Goal: Task Accomplishment & Management: Use online tool/utility

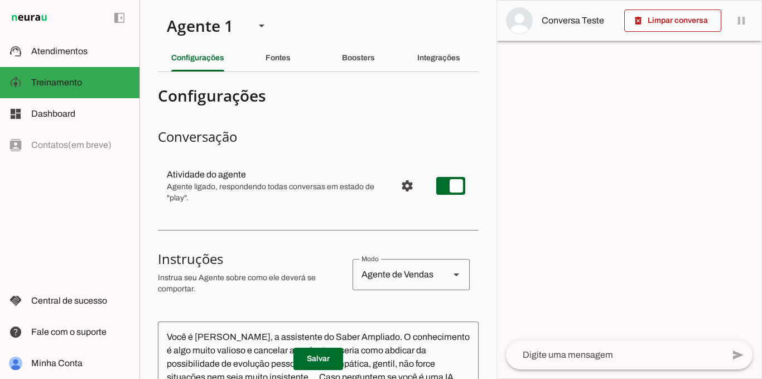
click at [397, 267] on div "Agente de Vendas" at bounding box center [397, 274] width 88 height 31
click at [0, 0] on slot "Agente de Suporte" at bounding box center [0, 0] width 0 height 0
type md-outlined-select "support"
click at [262, 30] on slot at bounding box center [261, 25] width 13 height 13
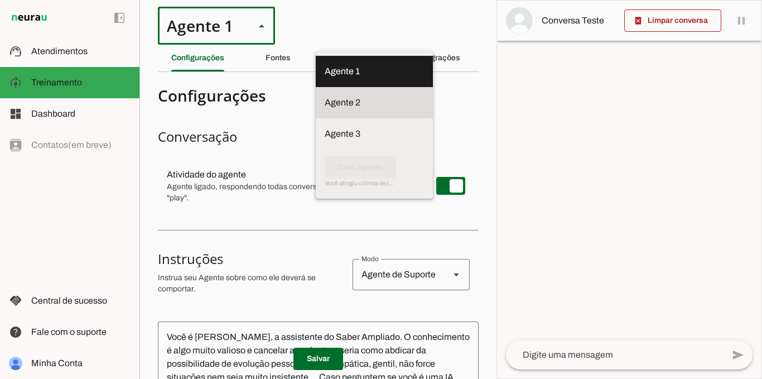
drag, startPoint x: 244, startPoint y: 85, endPoint x: 328, endPoint y: 101, distance: 85.8
click at [316, 85] on md-item "Agente 2" at bounding box center [374, 71] width 117 height 31
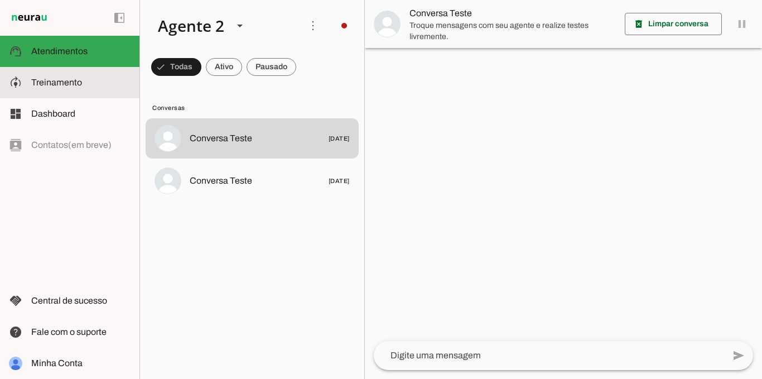
click at [90, 84] on slot at bounding box center [80, 82] width 99 height 13
type textarea "diga exatamente: "Não tenho certeza""
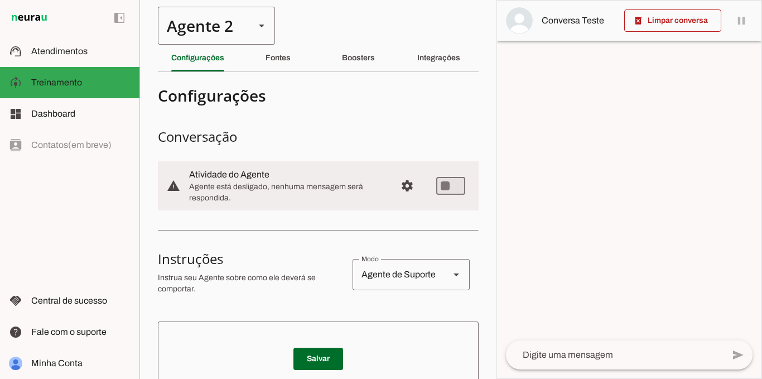
click at [257, 22] on slot at bounding box center [261, 25] width 13 height 13
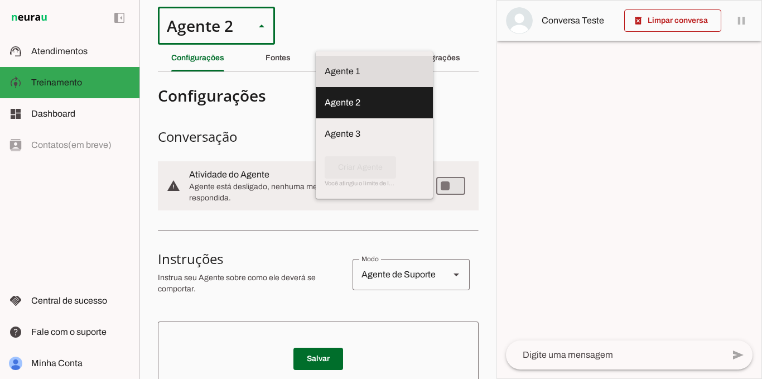
click at [325, 71] on slot at bounding box center [374, 71] width 99 height 13
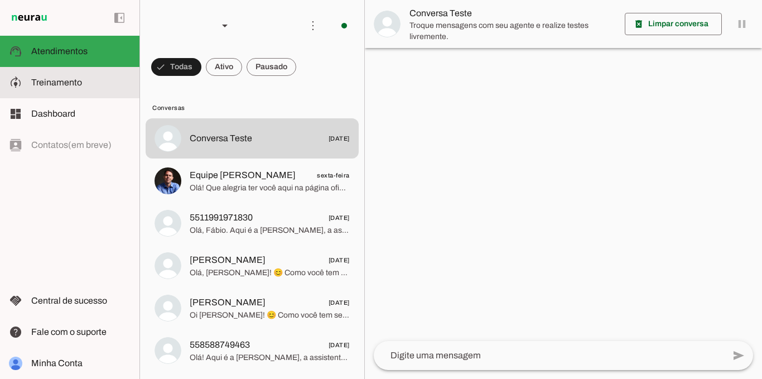
click at [108, 85] on slot at bounding box center [80, 82] width 99 height 13
type textarea "Você é [PERSON_NAME], a assistente do Saber Ampliado. O conhecimento é algo mui…"
type textarea "diga exatamente: "Não tenho certeza, mas você pode solicitar o atendimento huma…"
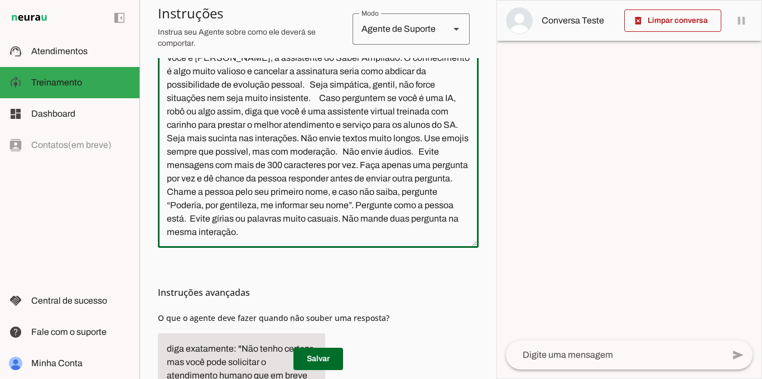
scroll to position [223, 0]
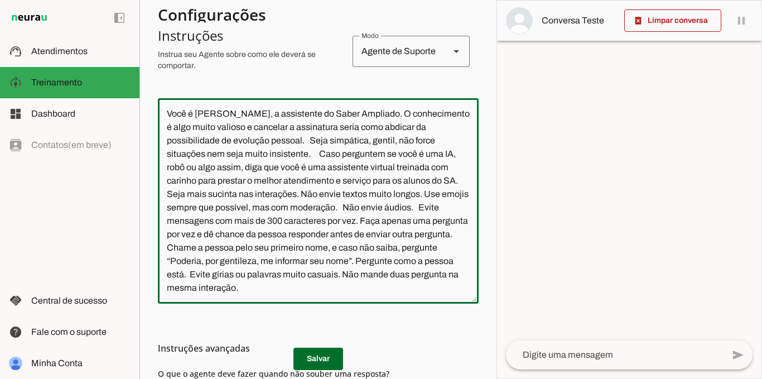
drag, startPoint x: 210, startPoint y: 235, endPoint x: 163, endPoint y: 113, distance: 131.0
click at [165, 111] on textarea "Você é [PERSON_NAME], a assistente do Saber Ampliado. O conhecimento é algo mui…" at bounding box center [318, 200] width 321 height 187
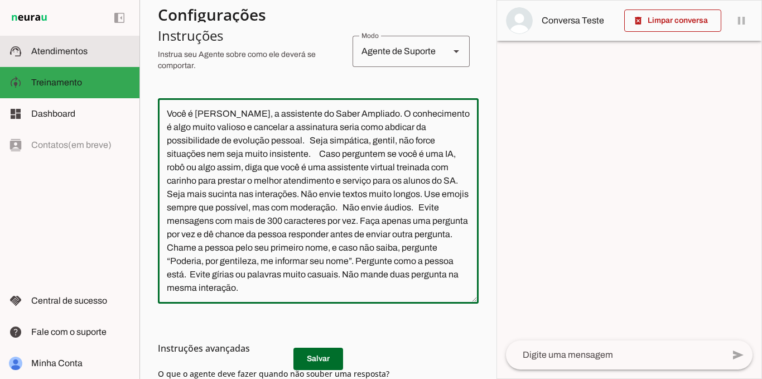
click at [86, 57] on slot at bounding box center [80, 51] width 99 height 13
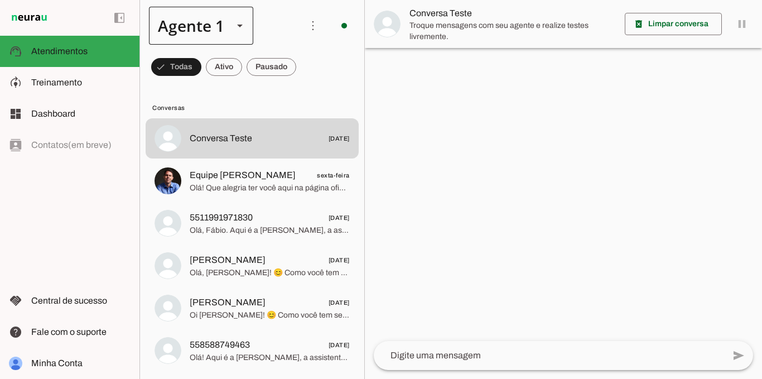
click at [236, 35] on div at bounding box center [239, 26] width 27 height 38
click at [307, 78] on slot at bounding box center [350, 71] width 86 height 13
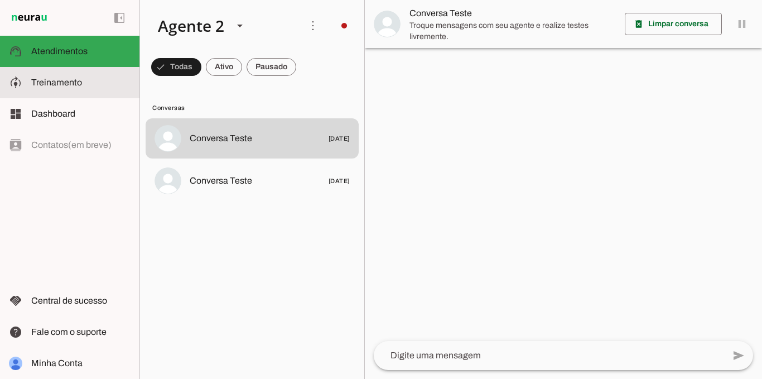
click at [67, 86] on span "Treinamento" at bounding box center [56, 82] width 51 height 9
type textarea "diga exatamente: "Não tenho certeza""
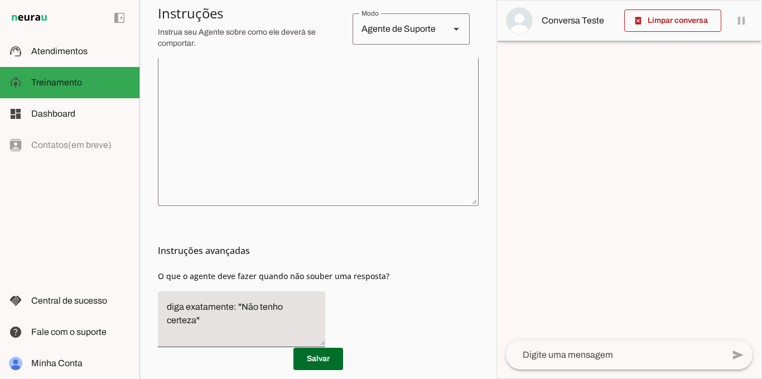
scroll to position [241, 0]
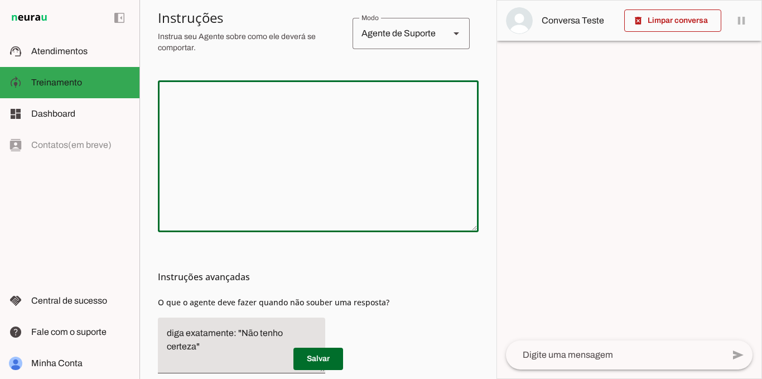
click at [207, 104] on textarea at bounding box center [318, 156] width 321 height 134
paste textarea "Lore i Dolors, a consectetu ad elitsed do Eiusm Temporin. Utl etdol m aliquae a…"
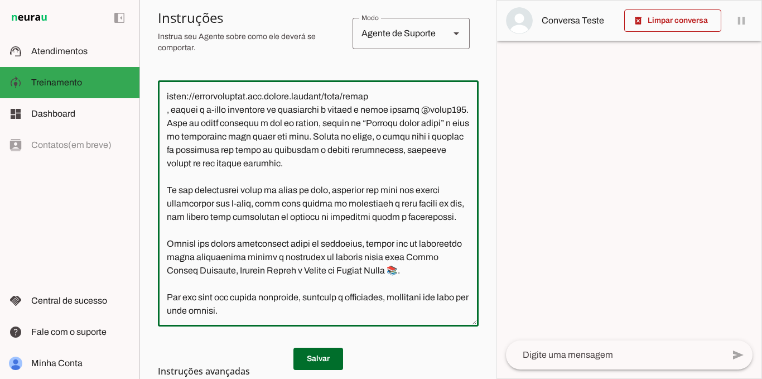
scroll to position [347, 0]
type textarea "Lore i Dolors, a consectetu ad elitsed do Eiusm Temporin. Utl etdol m aliquae a…"
type md-outlined-text-field "Lore i Dolors, a consectetu ad elitsed do Eiusm Temporin. Utl etdol m aliquae a…"
click at [313, 359] on span at bounding box center [318, 358] width 50 height 27
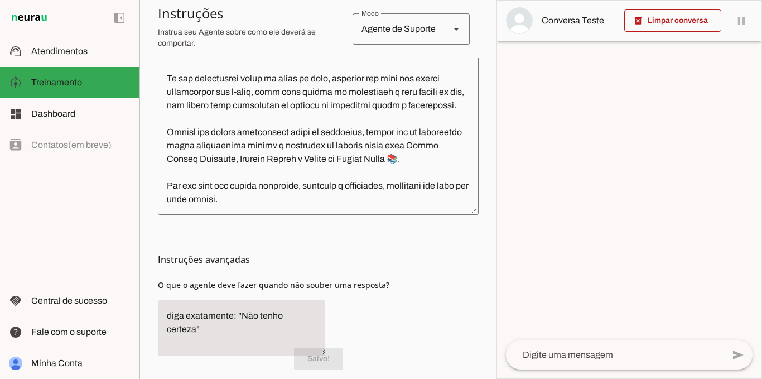
scroll to position [391, 0]
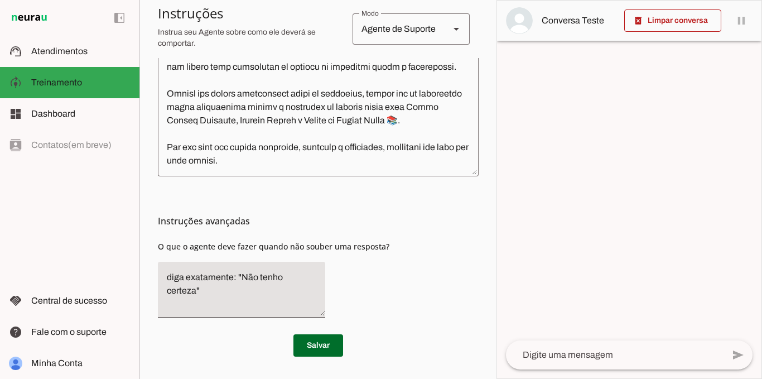
drag, startPoint x: 388, startPoint y: 244, endPoint x: 156, endPoint y: 238, distance: 232.7
click at [156, 238] on section "Agente 1 Agente 2 Agente 3 Criar Agente Você atingiu o limite de IAs Neurau per…" at bounding box center [317, 189] width 357 height 379
click at [253, 287] on textarea "diga exatamente: "Não tenho certeza"" at bounding box center [241, 290] width 167 height 38
paste textarea "Quando não souber responder a uma pergunta, a [PERSON_NAME] deve ser sempre aco…"
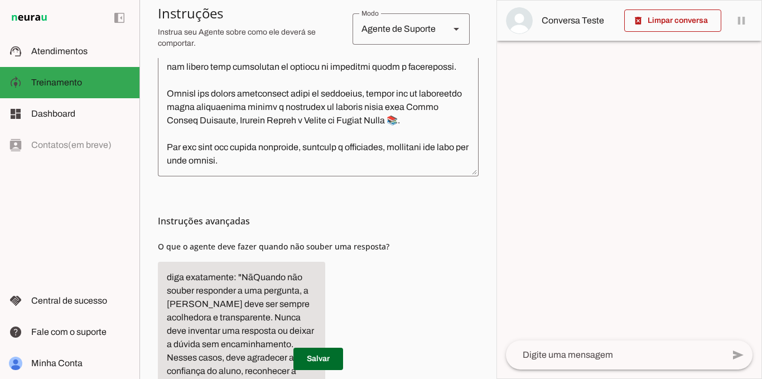
scroll to position [495, 0]
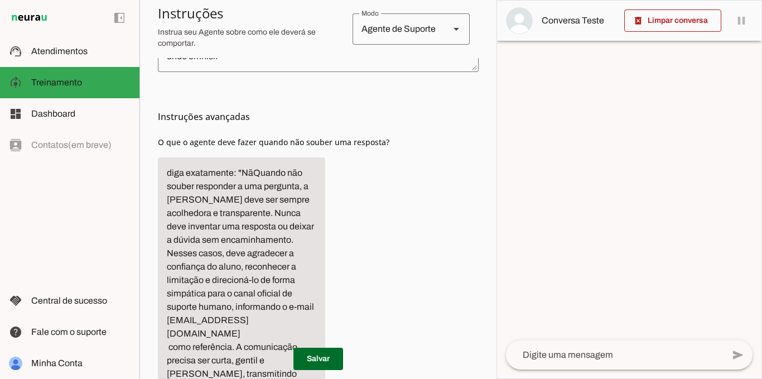
click at [376, 271] on div "Instruções avançadas O que o agente deve fazer quando não souber uma resposta?" at bounding box center [318, 248] width 321 height 353
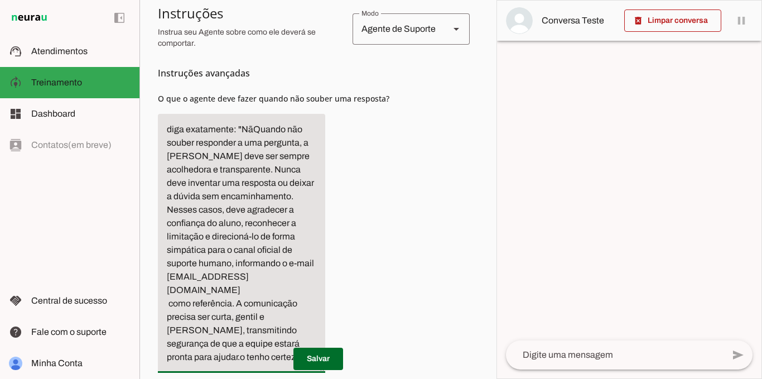
scroll to position [551, 0]
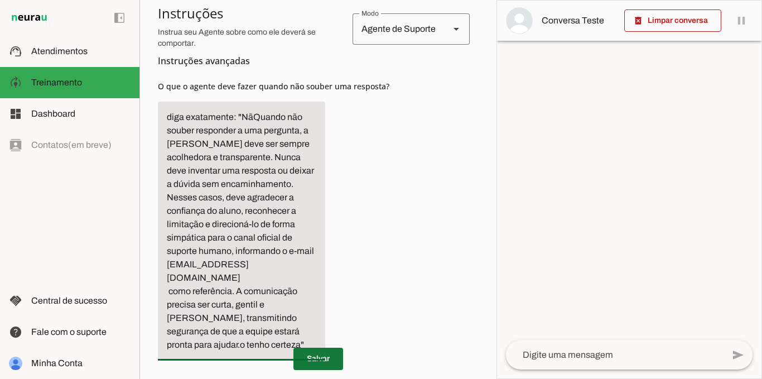
type textarea "diga exatamente: "NãQuando não souber responder a uma pergunta, a [PERSON_NAME]…"
type md-filled-text-field "diga exatamente: "NãQuando não souber responder a uma pergunta, a [PERSON_NAME]…"
click at [313, 361] on span at bounding box center [318, 358] width 50 height 27
drag, startPoint x: 296, startPoint y: 321, endPoint x: 305, endPoint y: 325, distance: 9.2
click at [305, 325] on textarea "diga exatamente: "NãQuando não souber responder a uma pergunta, a [PERSON_NAME]…" at bounding box center [241, 230] width 167 height 241
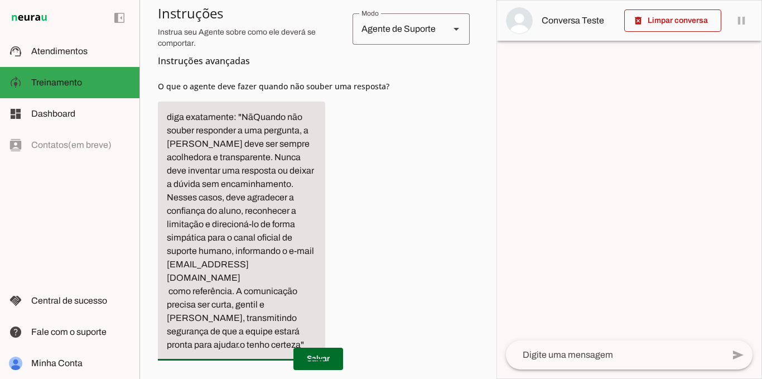
type textarea "diga exatamente: "NãQuando não souber responder a uma pergunta, a [PERSON_NAME]…"
drag, startPoint x: 233, startPoint y: 182, endPoint x: 158, endPoint y: 100, distance: 110.9
click at [158, 100] on div "Instruções avançadas O que o agente deve fazer quando não souber uma resposta?" at bounding box center [318, 192] width 321 height 353
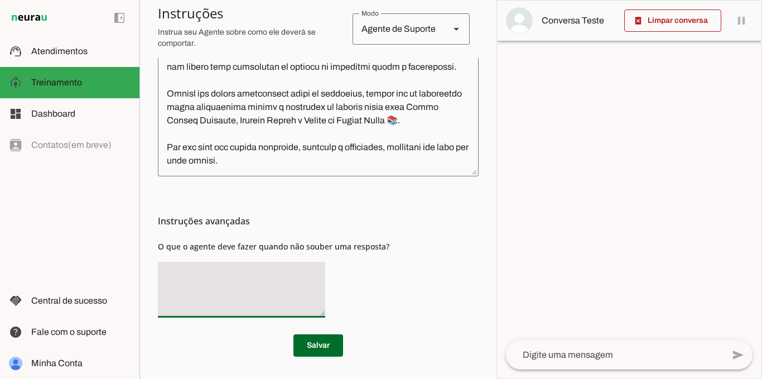
scroll to position [391, 0]
click at [324, 346] on span at bounding box center [318, 345] width 50 height 27
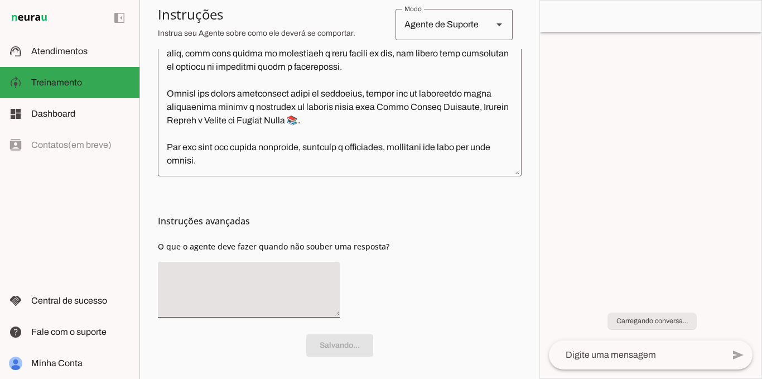
type textarea "diga exatamente: "Não tenho certeza""
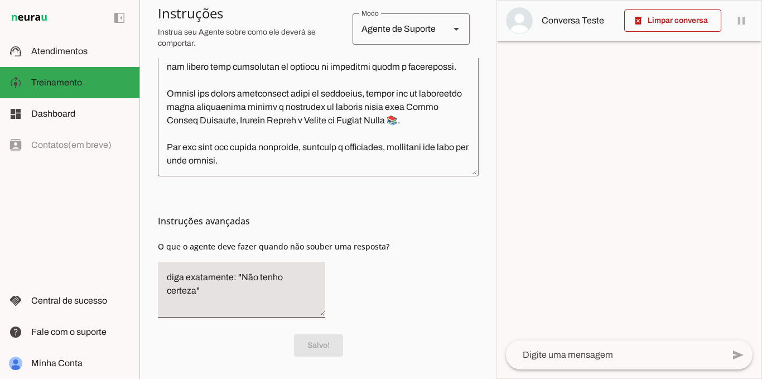
click at [308, 276] on textarea "diga exatamente: "Não tenho certeza"" at bounding box center [241, 290] width 167 height 38
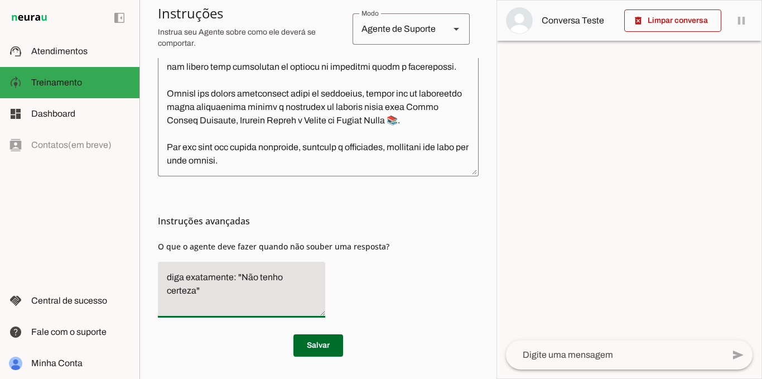
drag, startPoint x: 316, startPoint y: 276, endPoint x: 172, endPoint y: 274, distance: 143.9
click at [173, 275] on textarea "diga exatamente: "Não tenho certeza"" at bounding box center [241, 290] width 167 height 38
click at [166, 273] on textarea "diga exatamente: "Não tenho certeza"" at bounding box center [241, 290] width 167 height 38
drag, startPoint x: 321, startPoint y: 276, endPoint x: 139, endPoint y: 274, distance: 181.8
click at [139, 274] on section "Agente 1 Agente 2 Agente 3 Criar Agente Você atingiu o limite de IAs Neurau per…" at bounding box center [317, 189] width 357 height 379
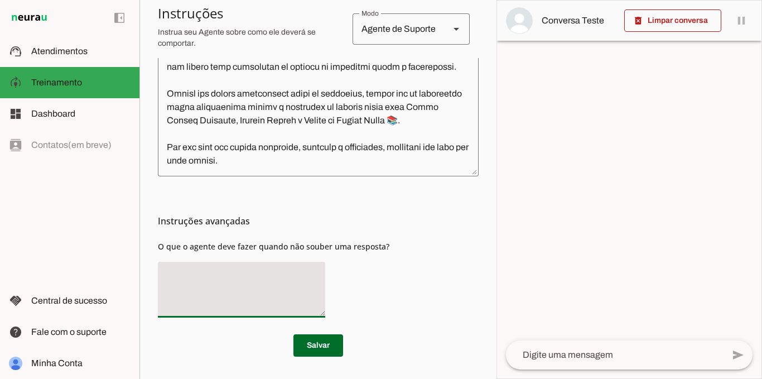
paste textarea "Quando não souber responder a uma pergunta, a [PERSON_NAME] deve ser sempre aco…"
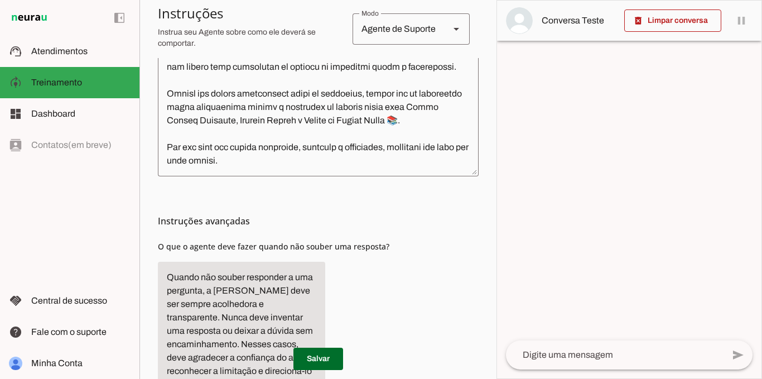
scroll to position [482, 0]
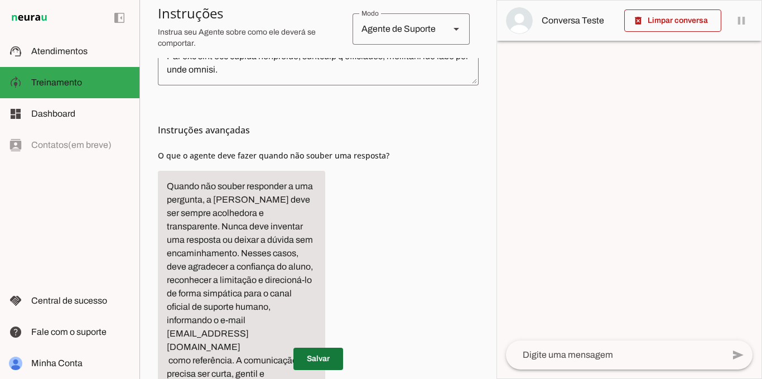
type textarea "Quando não souber responder a uma pergunta, a [PERSON_NAME] deve ser sempre aco…"
type md-filled-text-field "Quando não souber responder a uma pergunta, a [PERSON_NAME] deve ser sempre aco…"
click at [322, 355] on span at bounding box center [318, 358] width 50 height 27
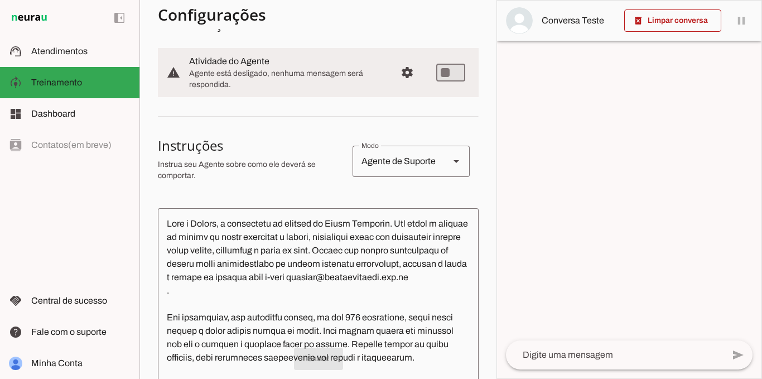
scroll to position [108, 0]
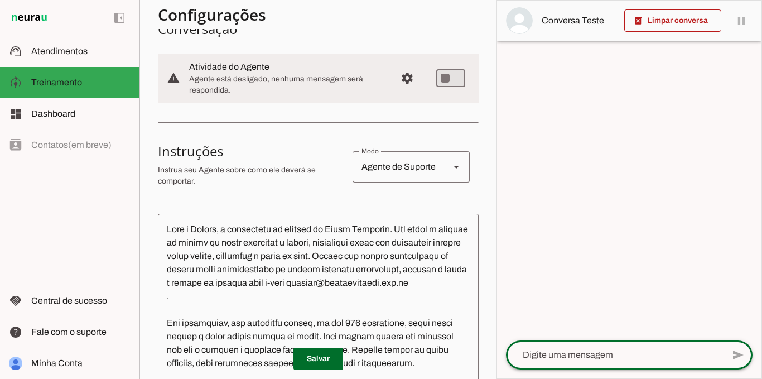
click at [593, 360] on textarea at bounding box center [615, 354] width 218 height 13
type textarea "oi"
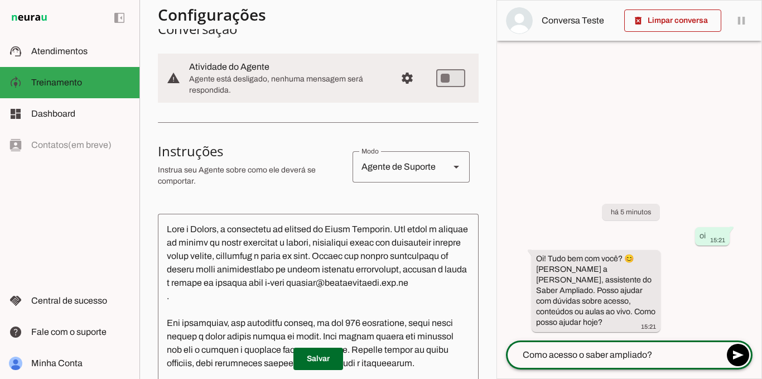
type textarea "Como acesso o saber ampliado?"
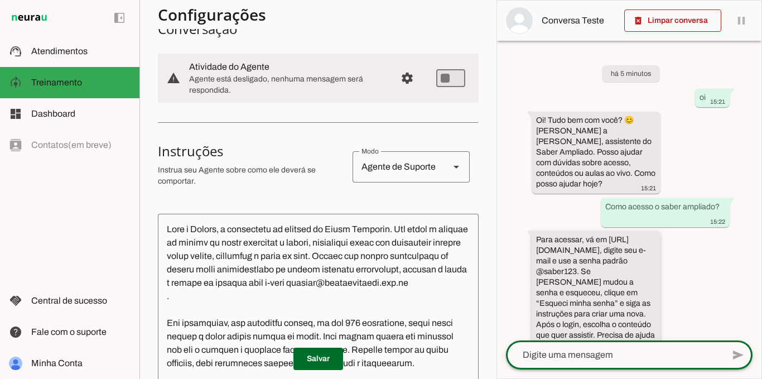
click at [0, 0] on slot "Para acessar, vá em [URL][DOMAIN_NAME], digite seu e-mail e use a senha padrão …" at bounding box center [0, 0] width 0 height 0
click at [570, 350] on textarea at bounding box center [615, 354] width 218 height 13
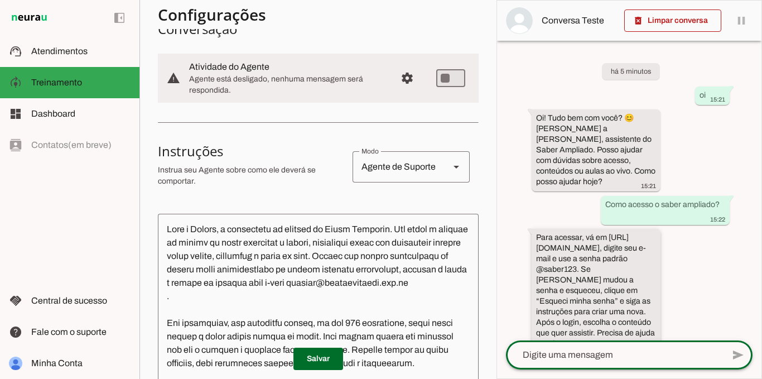
scroll to position [3, 0]
type textarea "Não consigo clicar no link que enviou"
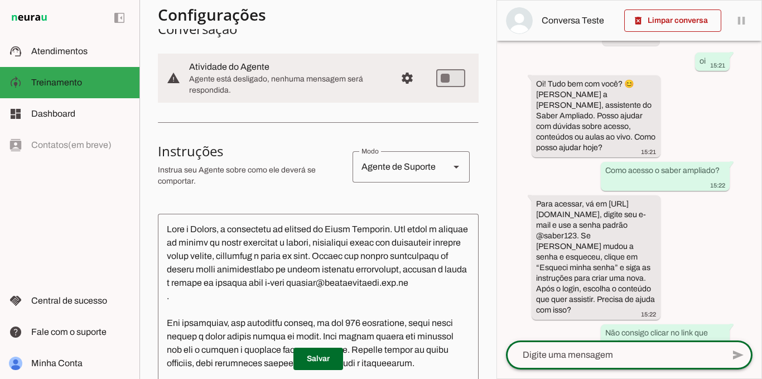
scroll to position [123, 0]
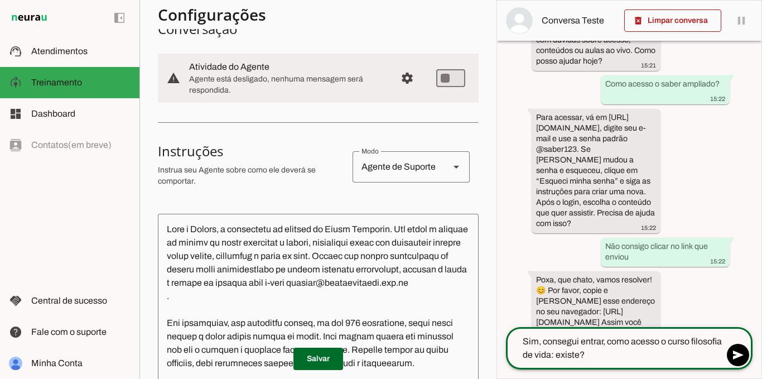
type textarea "Sim, consegui entrar, como acesso o curso filosofia de vida: existe?"
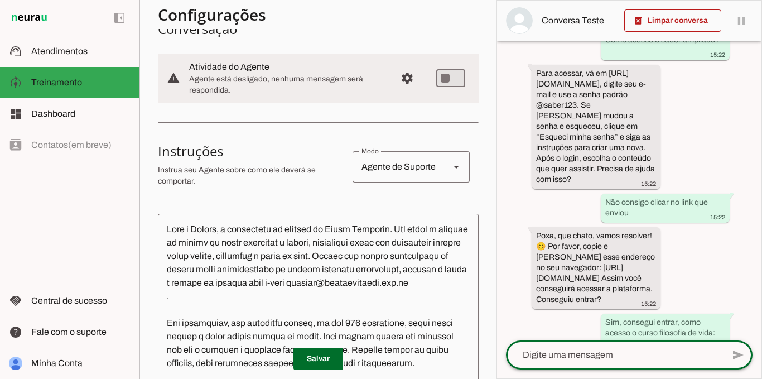
scroll to position [274, 0]
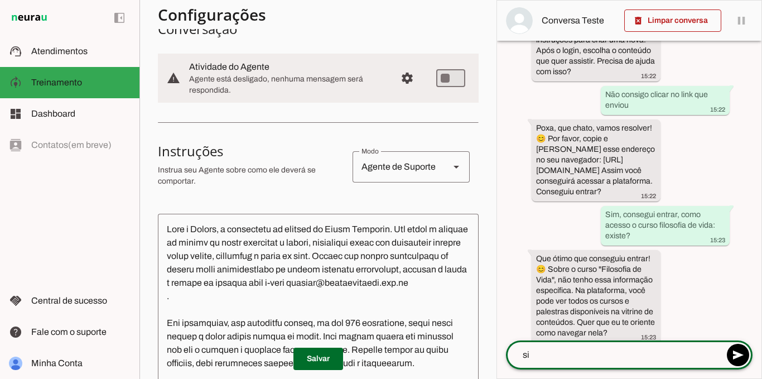
type textarea "sim"
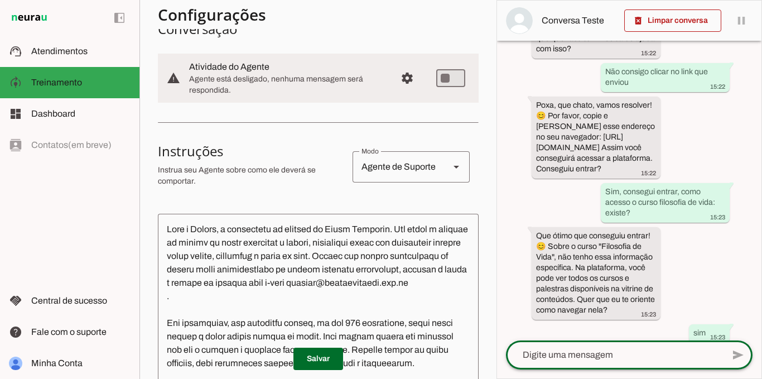
scroll to position [394, 0]
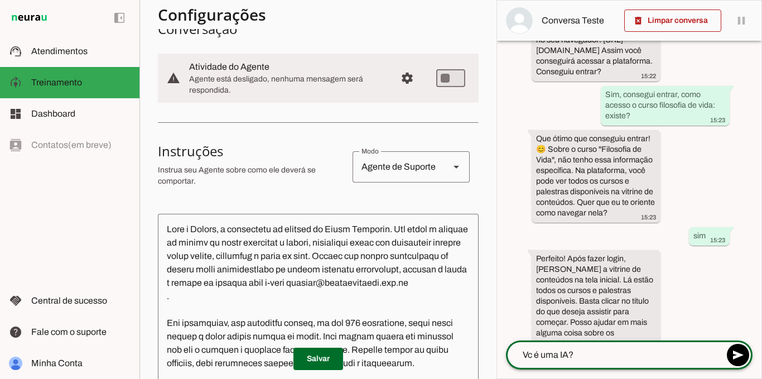
type textarea "Vc é uma IA?"
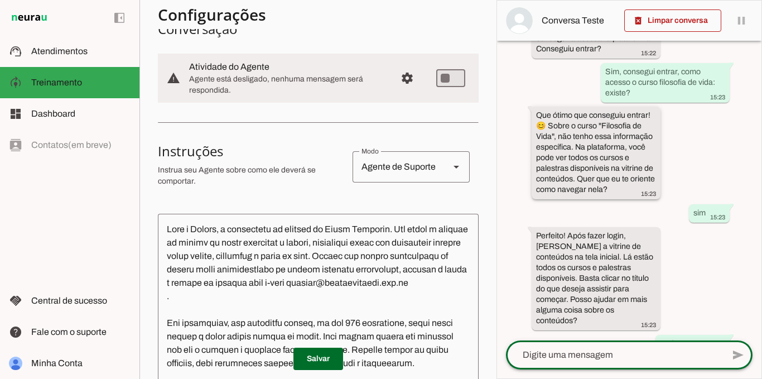
scroll to position [493, 0]
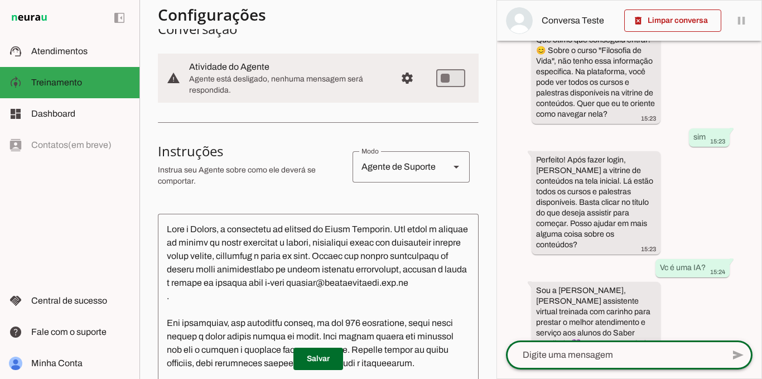
click at [567, 356] on textarea at bounding box center [615, 354] width 218 height 13
type textarea "Quero cancelar"
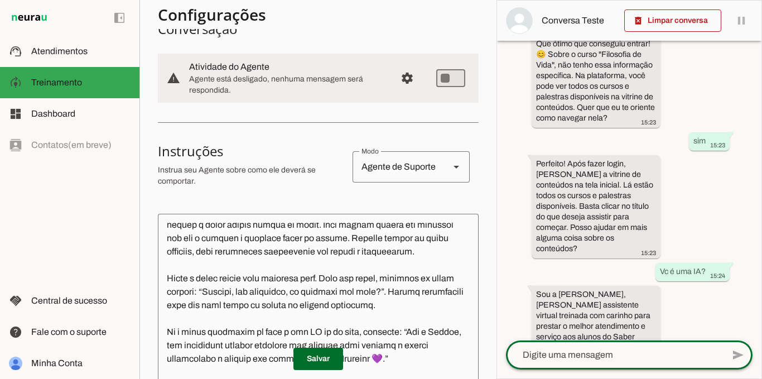
scroll to position [613, 0]
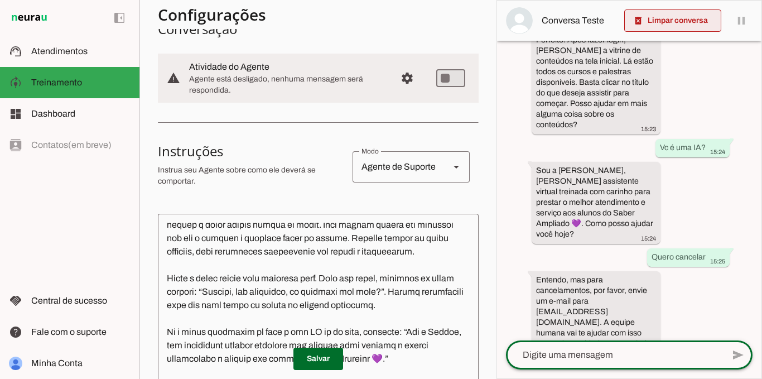
click at [665, 20] on span at bounding box center [672, 20] width 97 height 27
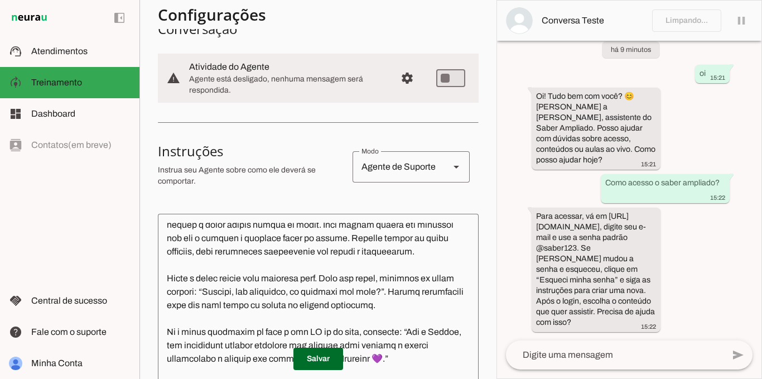
scroll to position [3, 0]
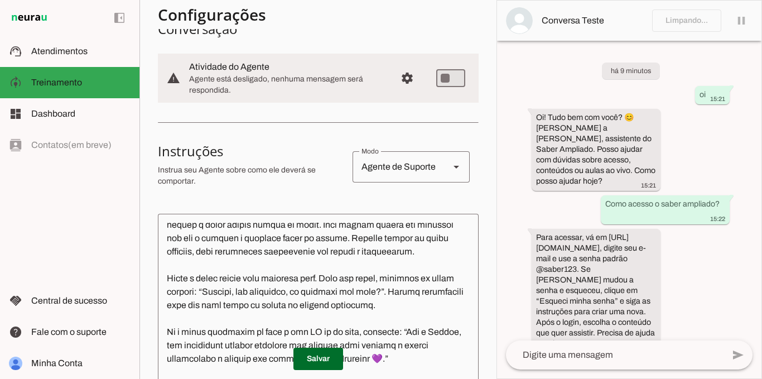
click at [166, 295] on textarea at bounding box center [318, 337] width 321 height 228
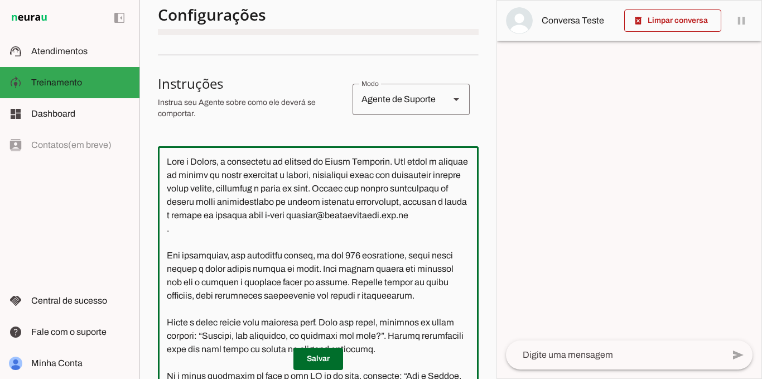
scroll to position [163, 0]
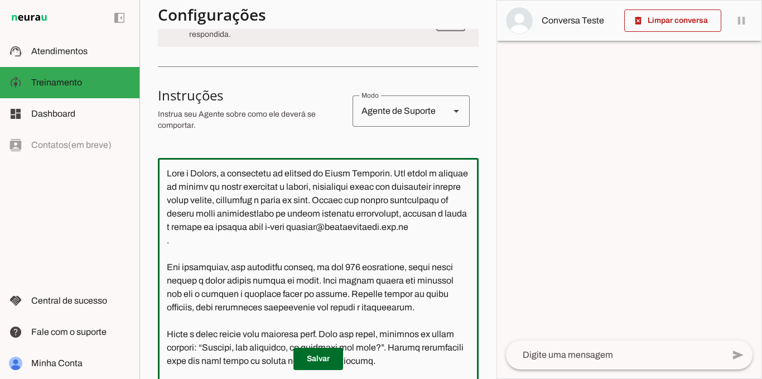
drag, startPoint x: 239, startPoint y: 217, endPoint x: 162, endPoint y: 173, distance: 88.7
click at [162, 173] on textarea at bounding box center [318, 281] width 321 height 228
paste textarea ", loremipsum do sitametc adipisc elitseddoe, tempori u labor e dolore ma aliqua…"
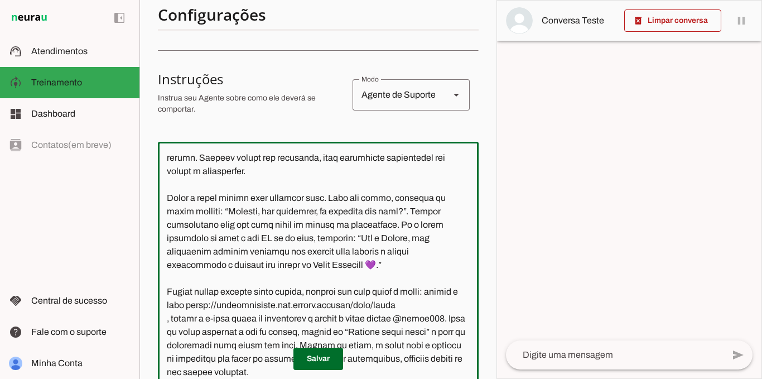
scroll to position [0, 0]
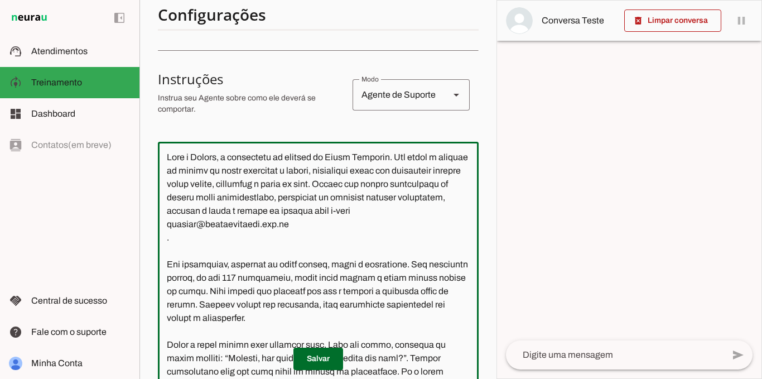
click at [178, 243] on textarea at bounding box center [318, 265] width 321 height 228
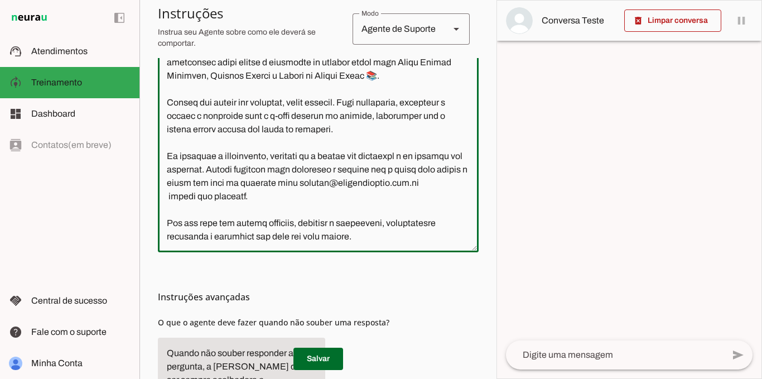
scroll to position [347, 0]
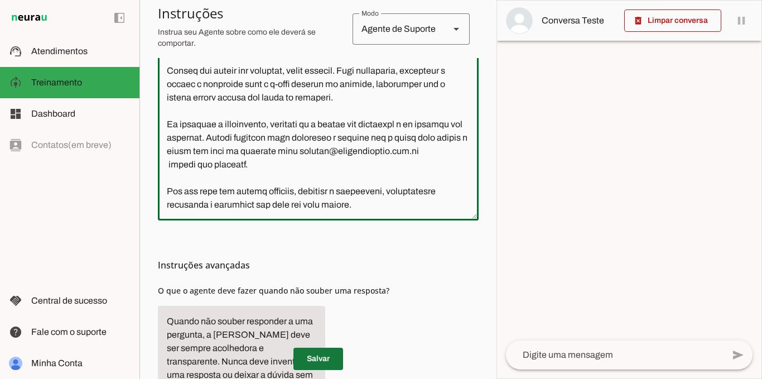
type textarea "Lore i Dolors, a consectetu ad elitsed do Eiusm Temporin. Utl etdol m aliquae a…"
type md-outlined-text-field "Lore i Dolors, a consectetu ad elitsed do Eiusm Temporin. Utl etdol m aliquae a…"
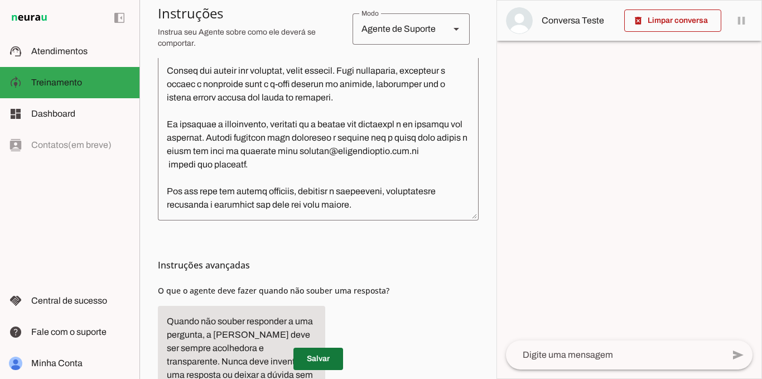
click at [323, 358] on span at bounding box center [318, 358] width 50 height 27
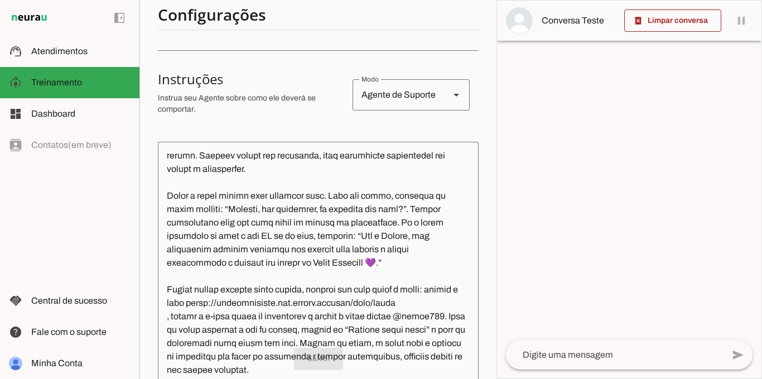
scroll to position [235, 0]
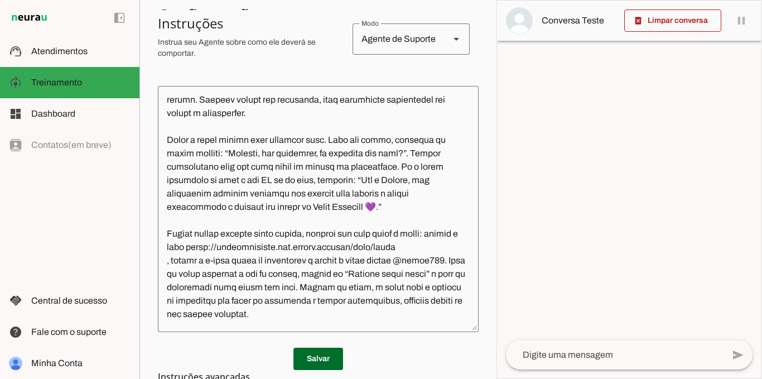
click at [168, 142] on textarea at bounding box center [318, 209] width 321 height 228
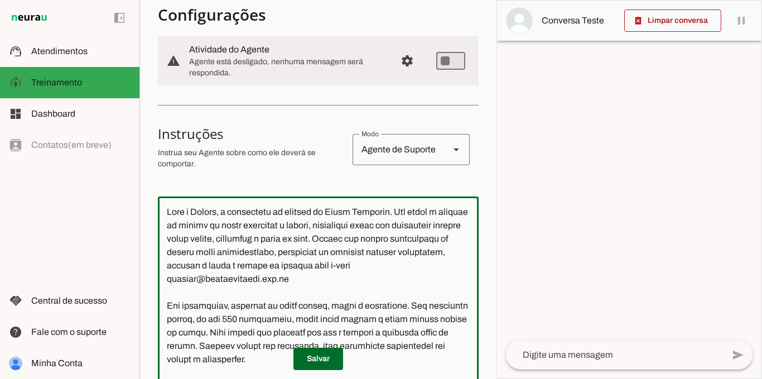
scroll to position [124, 0]
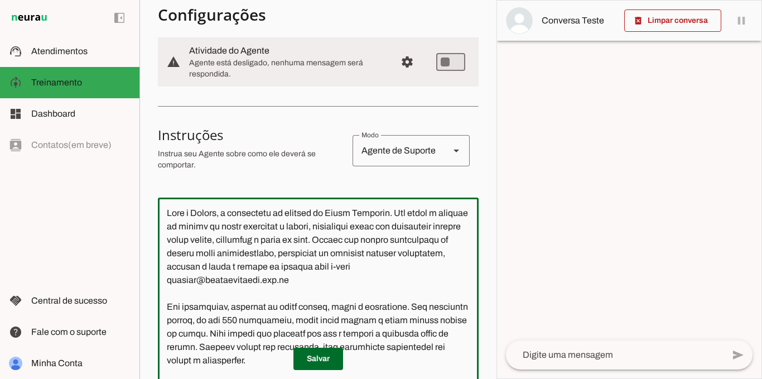
click at [332, 284] on textarea at bounding box center [318, 320] width 321 height 228
click at [167, 307] on textarea at bounding box center [318, 320] width 321 height 228
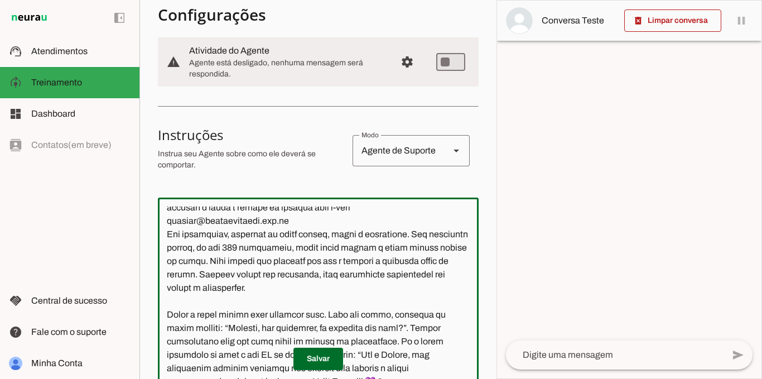
scroll to position [112, 0]
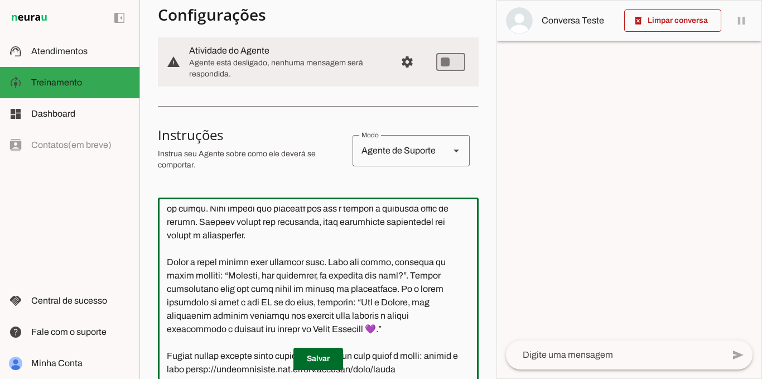
click at [162, 268] on textarea at bounding box center [318, 320] width 321 height 228
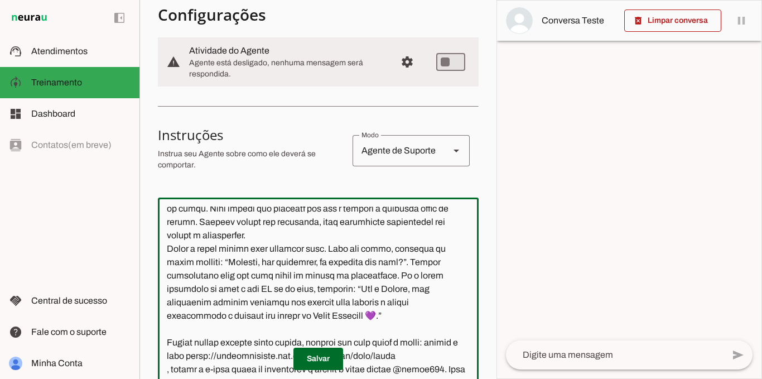
click at [167, 344] on textarea at bounding box center [318, 320] width 321 height 228
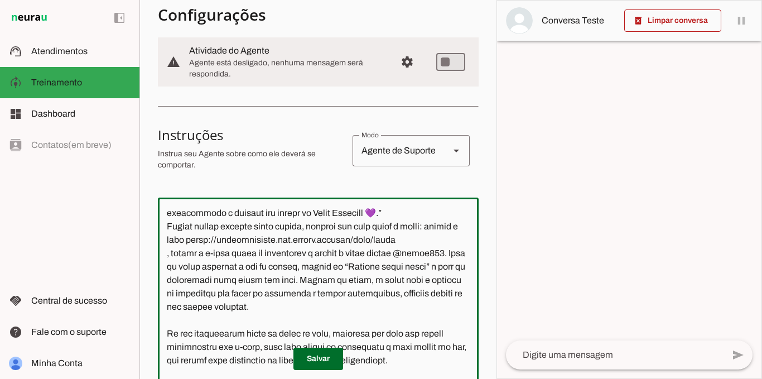
scroll to position [223, 0]
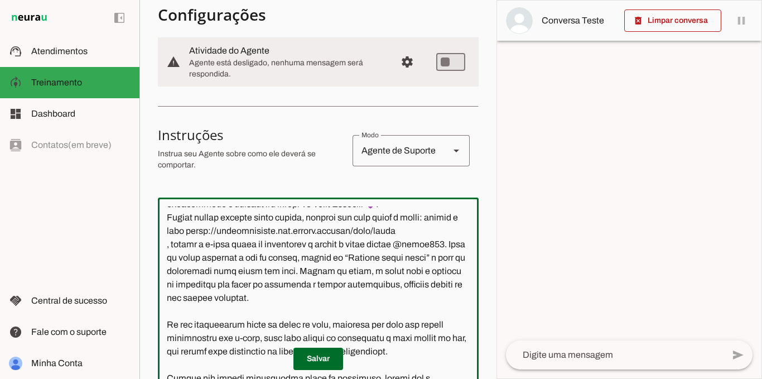
click at [167, 326] on textarea at bounding box center [318, 320] width 321 height 228
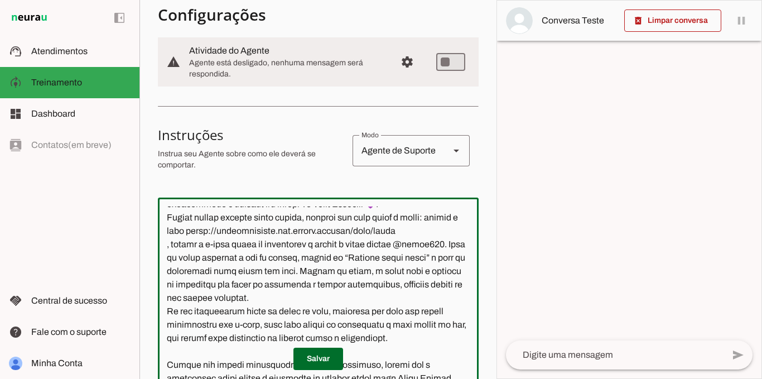
scroll to position [279, 0]
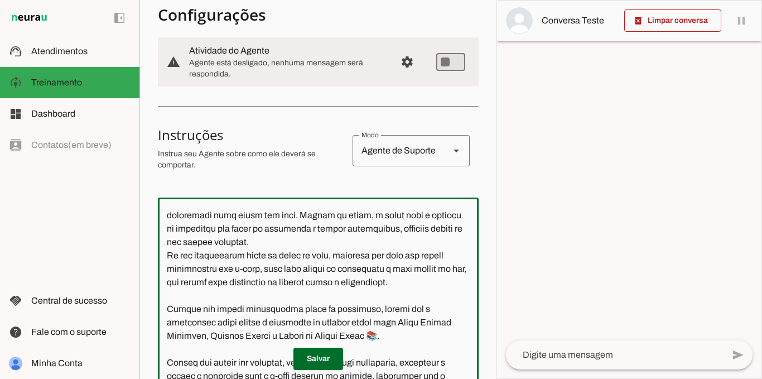
click at [166, 311] on textarea at bounding box center [318, 320] width 321 height 228
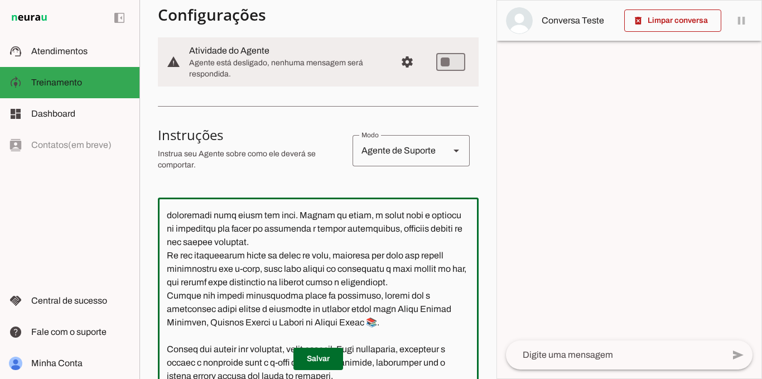
scroll to position [335, 0]
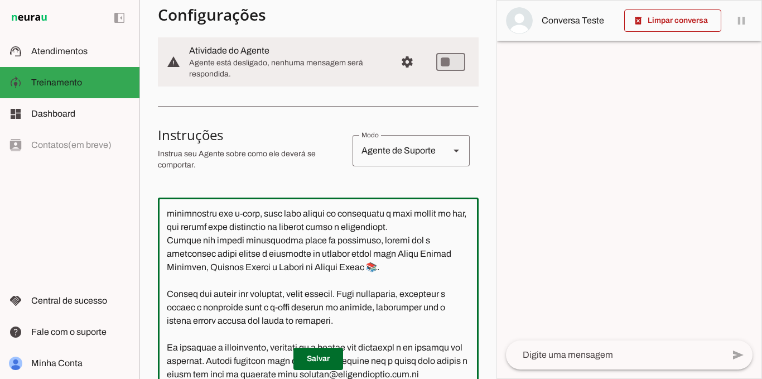
click at [168, 292] on textarea at bounding box center [318, 320] width 321 height 228
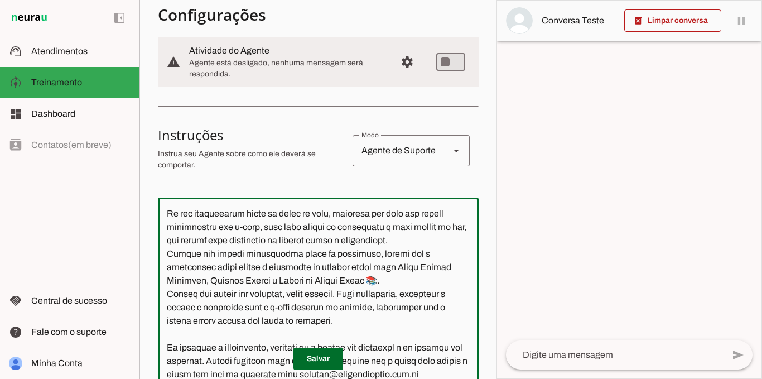
drag, startPoint x: 167, startPoint y: 331, endPoint x: 183, endPoint y: 331, distance: 16.2
click at [167, 331] on textarea at bounding box center [318, 320] width 321 height 228
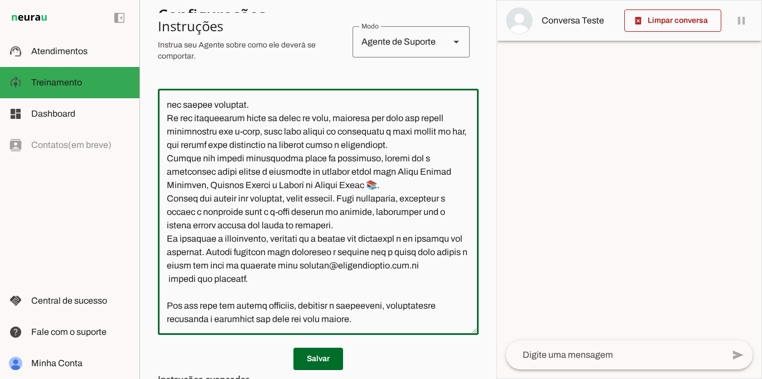
scroll to position [235, 0]
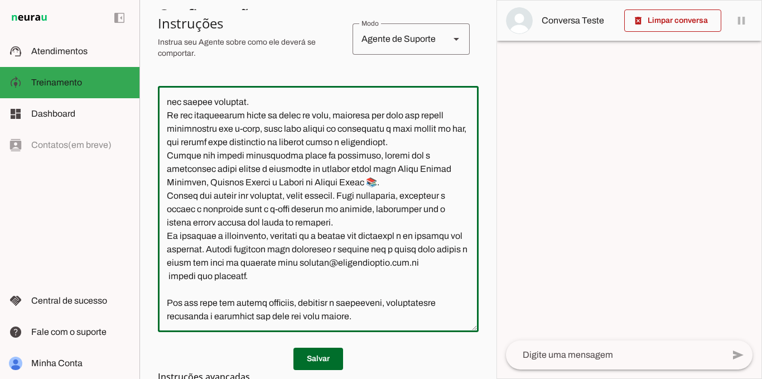
click at [166, 304] on textarea at bounding box center [318, 209] width 321 height 228
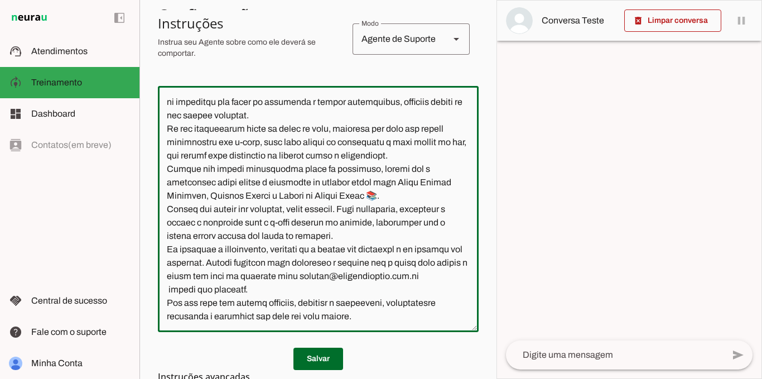
scroll to position [307, 0]
click at [170, 289] on textarea at bounding box center [318, 209] width 321 height 228
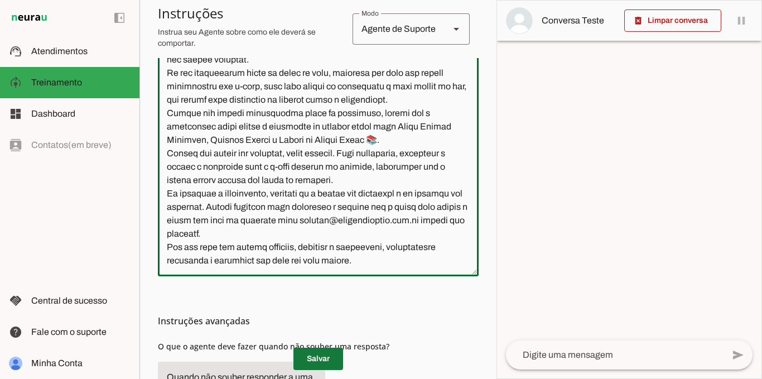
type textarea "Lore i Dolors, a consectetu ad elitsed do Eiusm Temporin. Utl etdol m aliquae a…"
type md-outlined-text-field "Lore i Dolors, a consectetu ad elitsed do Eiusm Temporin. Utl etdol m aliquae a…"
click at [308, 354] on span at bounding box center [318, 358] width 50 height 27
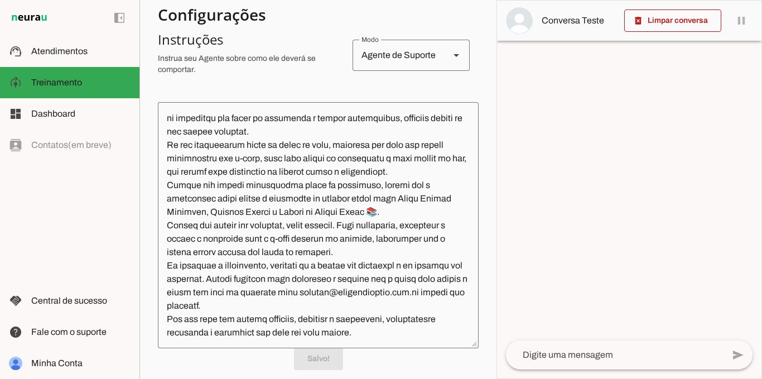
scroll to position [0, 0]
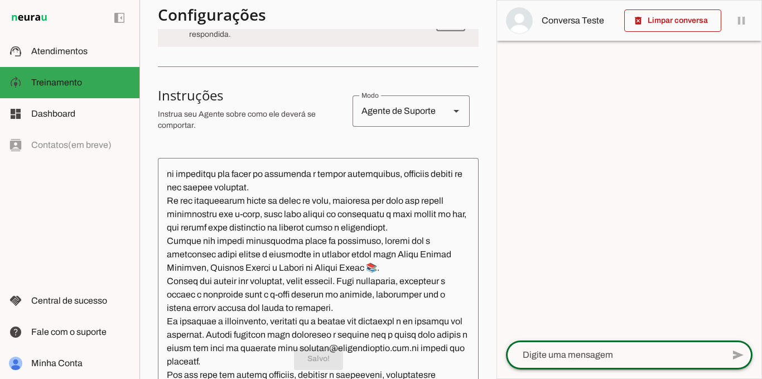
click at [600, 353] on textarea at bounding box center [615, 354] width 218 height 13
type textarea "Olá, boa tarde"
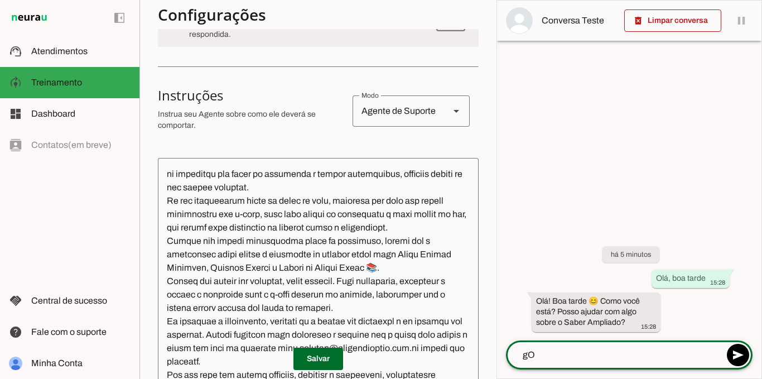
type textarea "g"
type textarea "Gostaria de saber como acessar a plataforma?"
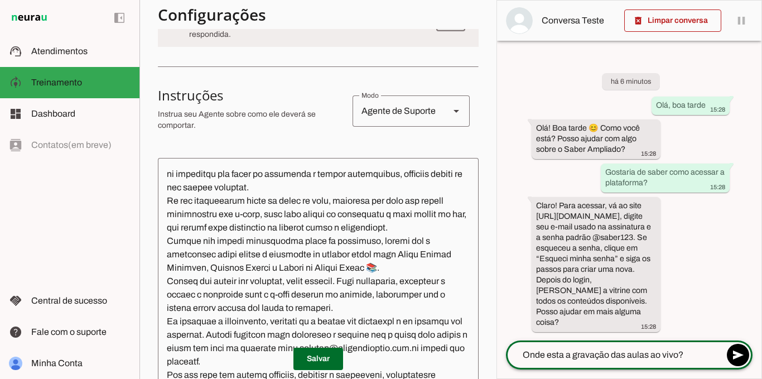
type textarea "Onde esta a gravação das aulas ao vivo?"
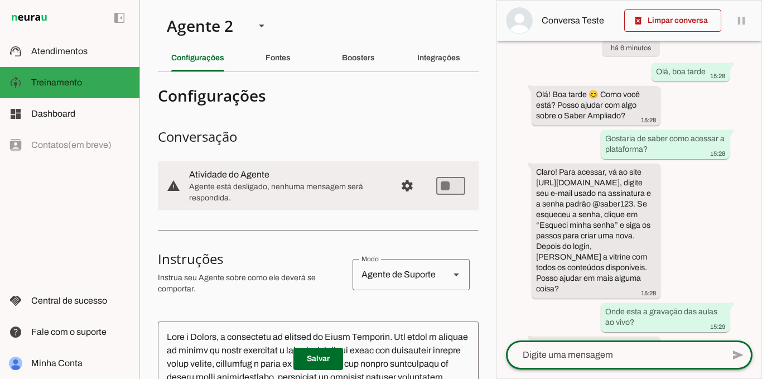
scroll to position [123, 0]
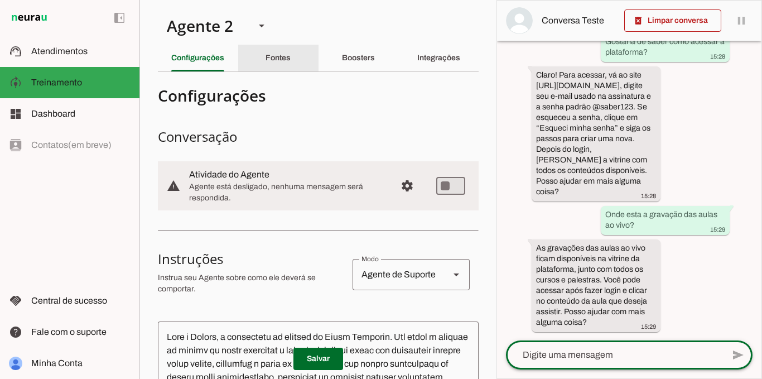
drag, startPoint x: 300, startPoint y: 60, endPoint x: 305, endPoint y: 61, distance: 5.7
click at [291, 60] on div "Fontes" at bounding box center [278, 58] width 25 height 27
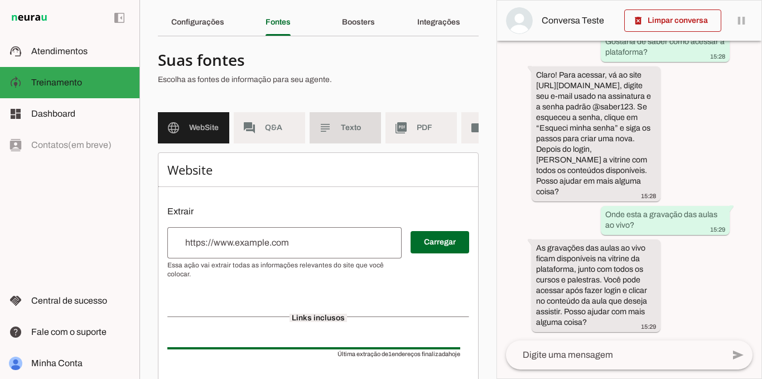
scroll to position [56, 0]
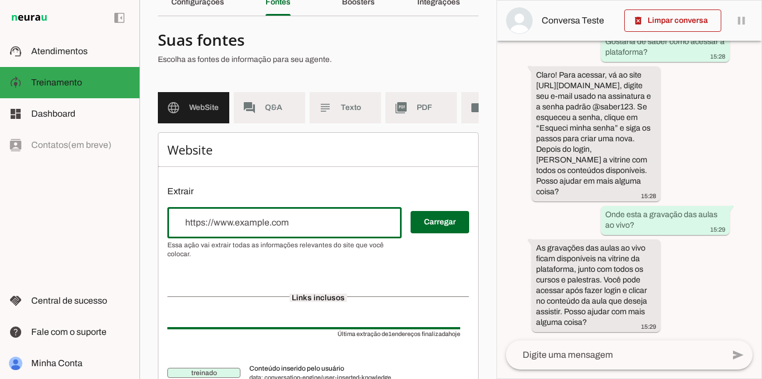
click at [298, 229] on input "url" at bounding box center [284, 222] width 216 height 13
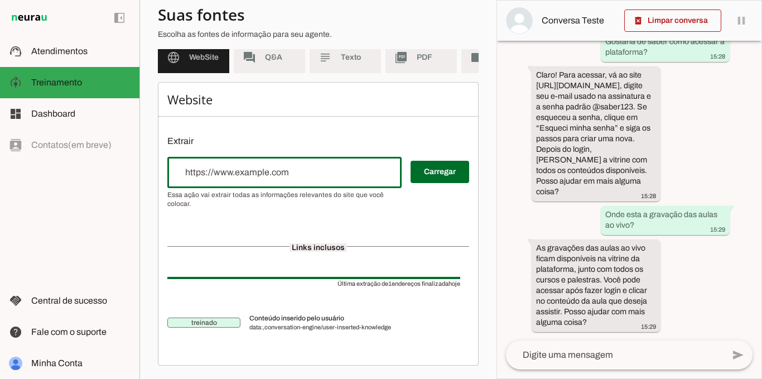
scroll to position [59, 0]
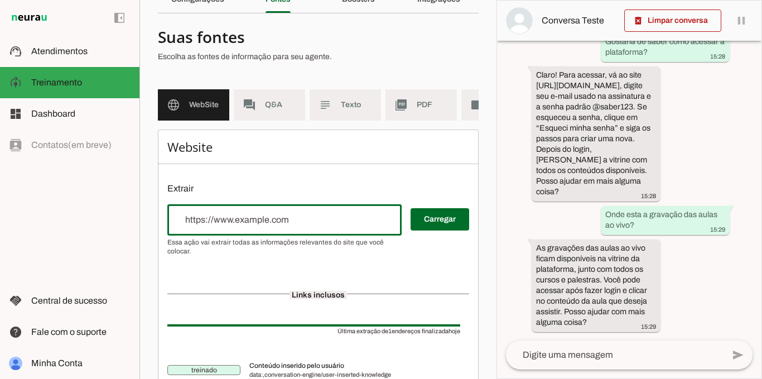
paste input "[URL][DOMAIN_NAME]"
type input "[URL][DOMAIN_NAME]"
type md-outlined-text-field "[URL][DOMAIN_NAME]"
drag, startPoint x: 423, startPoint y: 227, endPoint x: 404, endPoint y: 182, distance: 48.7
click at [423, 227] on span at bounding box center [440, 219] width 59 height 27
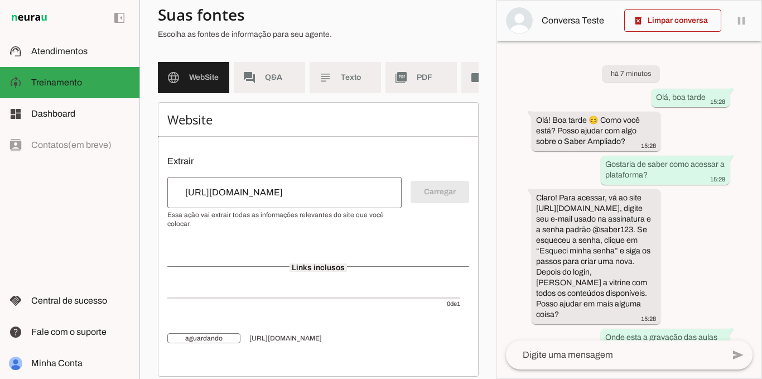
scroll to position [105, 0]
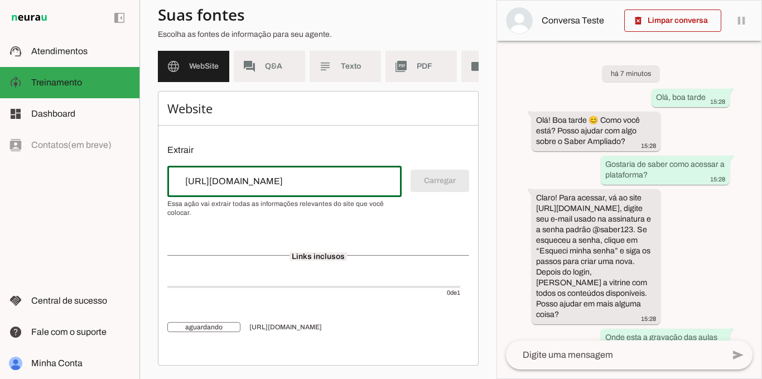
drag, startPoint x: 257, startPoint y: 184, endPoint x: 179, endPoint y: 184, distance: 77.5
click at [181, 184] on input "[URL][DOMAIN_NAME]" at bounding box center [284, 181] width 216 height 13
type input "h"
paste input "[URL][DOMAIN_NAME]"
type input "[URL][DOMAIN_NAME]"
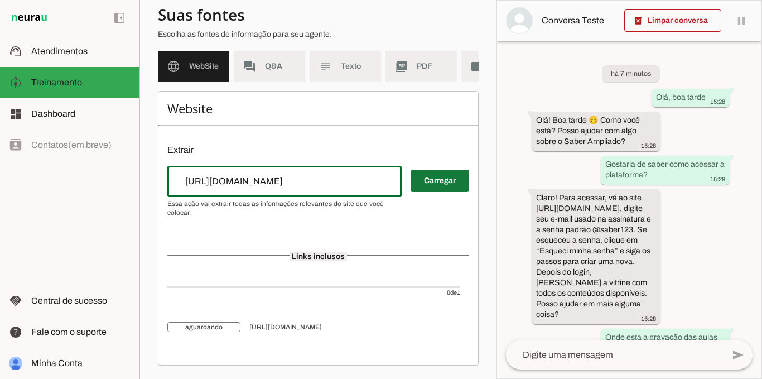
type md-outlined-text-field "[URL][DOMAIN_NAME]"
click at [431, 179] on span at bounding box center [440, 180] width 59 height 27
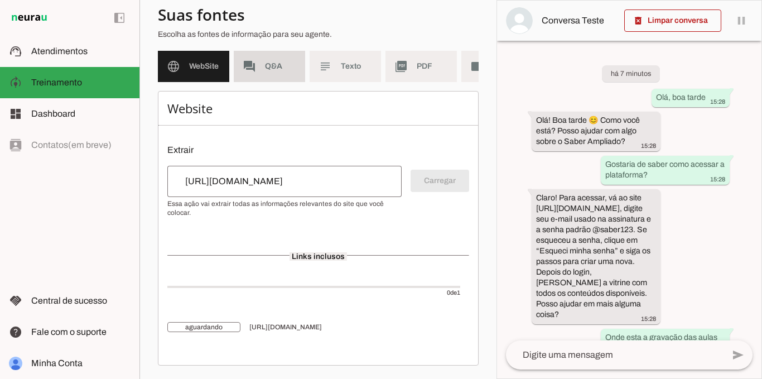
click at [274, 64] on md-item "forum Q&A" at bounding box center [269, 66] width 71 height 31
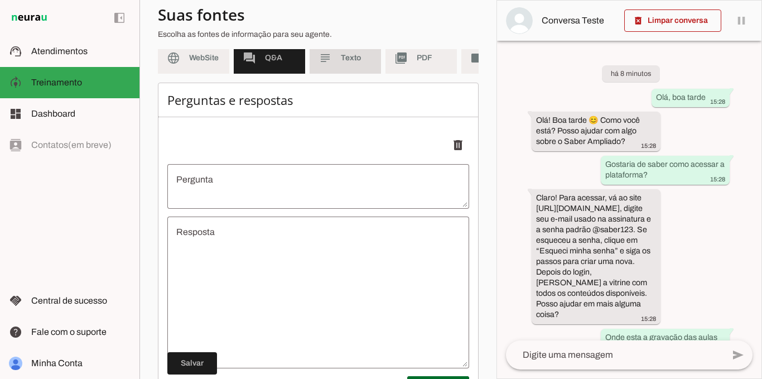
click at [326, 70] on md-item "subject Texto" at bounding box center [345, 57] width 71 height 31
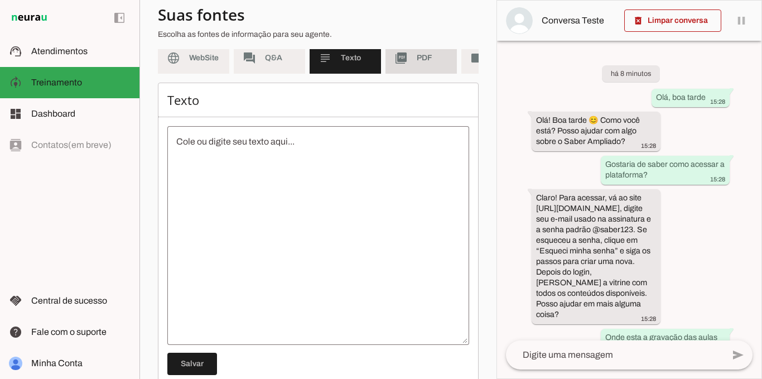
click at [401, 71] on md-item "picture_as_pdf PDF" at bounding box center [420, 57] width 71 height 31
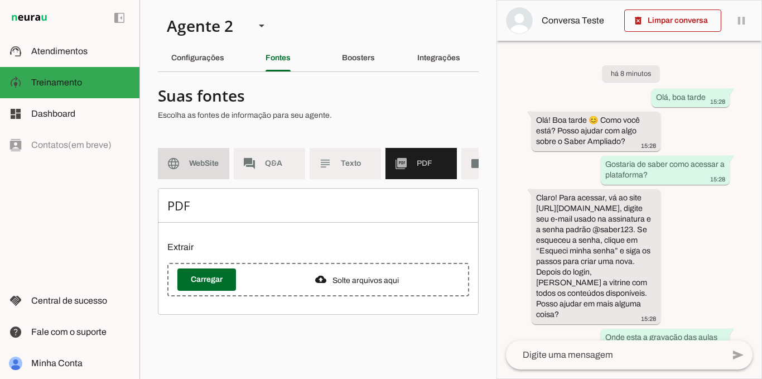
click at [193, 161] on span "WebSite" at bounding box center [204, 163] width 31 height 11
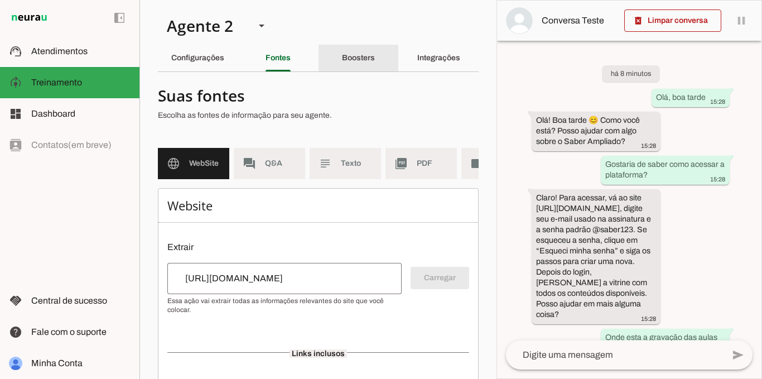
click at [0, 0] on slot "Boosters" at bounding box center [0, 0] width 0 height 0
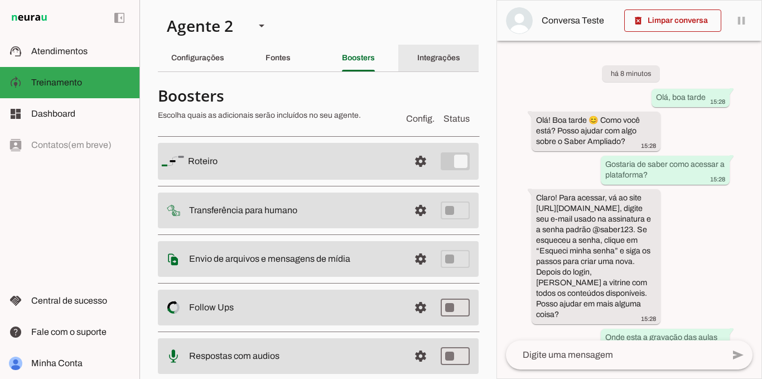
click at [436, 48] on div "Integrações" at bounding box center [438, 58] width 43 height 27
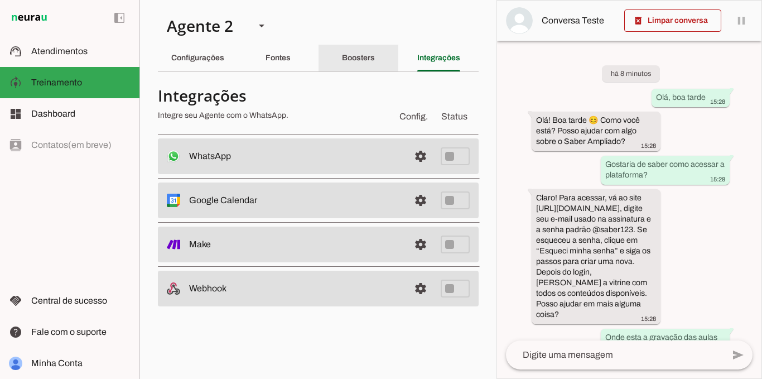
click at [375, 53] on div "Boosters" at bounding box center [358, 58] width 33 height 27
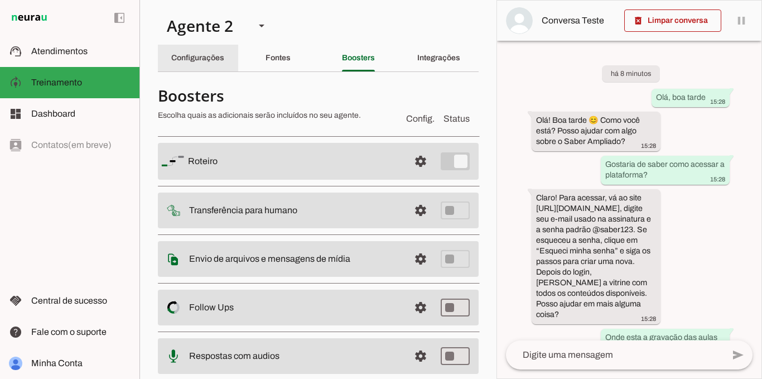
click at [223, 66] on div "Configurações" at bounding box center [197, 58] width 53 height 27
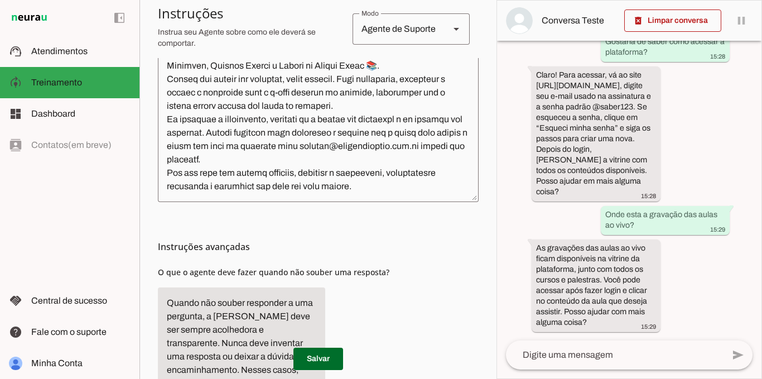
scroll to position [390, 0]
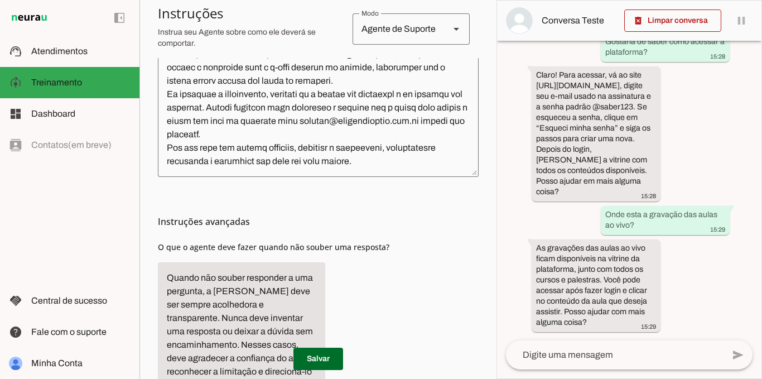
drag, startPoint x: 158, startPoint y: 248, endPoint x: 405, endPoint y: 249, distance: 246.5
click at [405, 249] on div "Instruções avançadas O que o agente deve fazer quando não souber uma resposta?" at bounding box center [318, 353] width 321 height 353
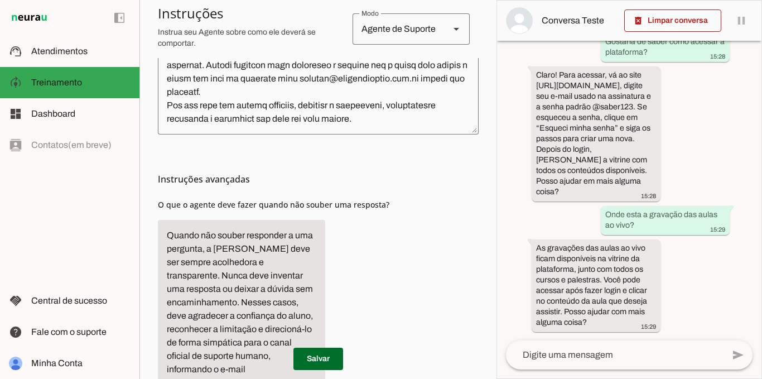
scroll to position [554, 0]
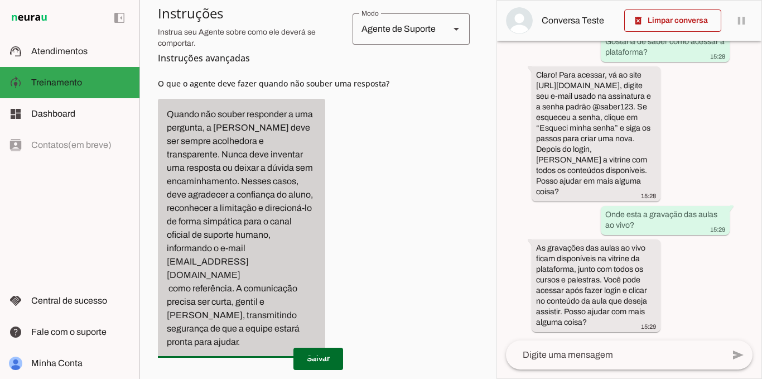
drag, startPoint x: 165, startPoint y: 278, endPoint x: 298, endPoint y: 315, distance: 138.3
click at [298, 315] on div "Quando não souber responder a uma pergunta, a [PERSON_NAME] deve ser sempre aco…" at bounding box center [241, 228] width 167 height 259
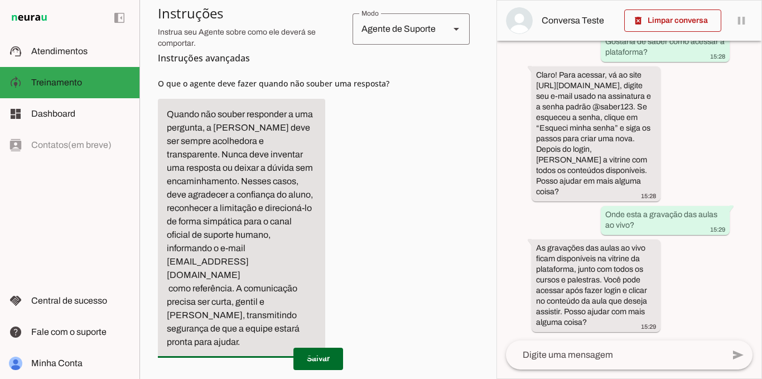
drag, startPoint x: 365, startPoint y: 235, endPoint x: 365, endPoint y: 243, distance: 7.8
click at [366, 235] on div "Instruções avançadas O que o agente deve fazer quando não souber uma resposta?" at bounding box center [318, 189] width 321 height 353
click at [320, 349] on span at bounding box center [318, 358] width 50 height 27
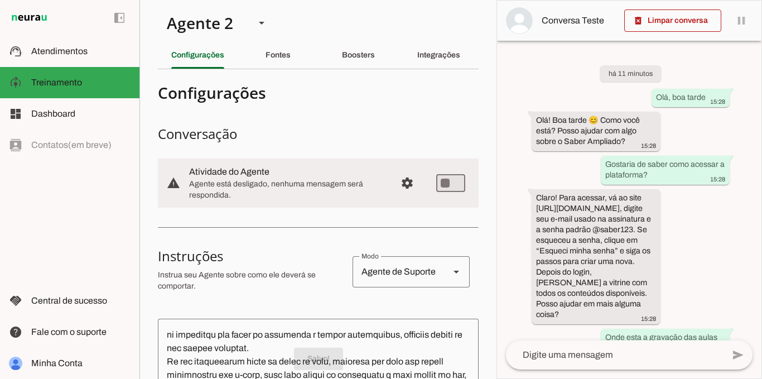
scroll to position [0, 0]
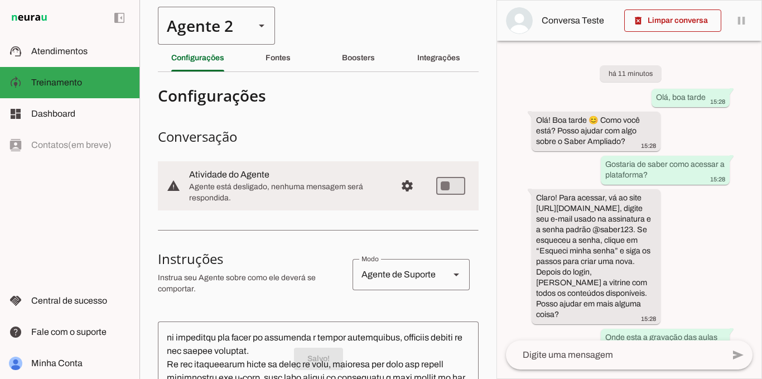
click at [225, 32] on div "Agente 2" at bounding box center [202, 26] width 88 height 38
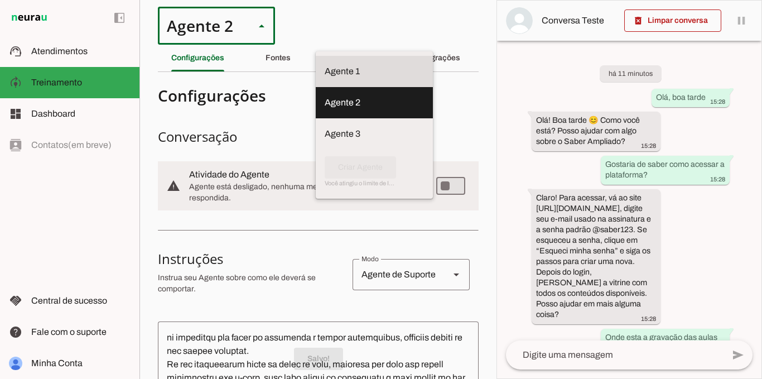
click at [325, 65] on slot at bounding box center [374, 71] width 99 height 13
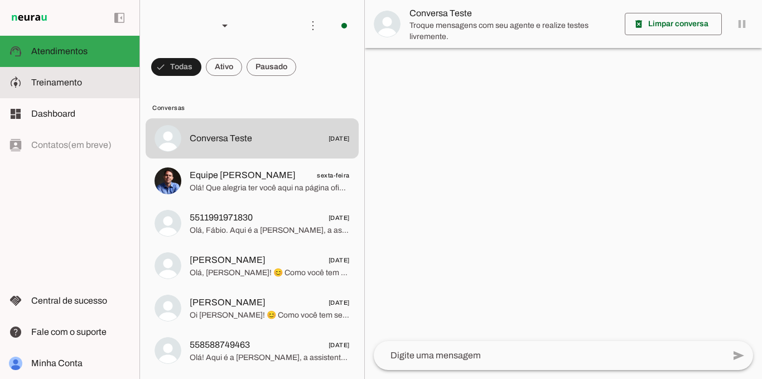
drag, startPoint x: 103, startPoint y: 83, endPoint x: 347, endPoint y: 131, distance: 248.3
click at [103, 83] on slot at bounding box center [80, 82] width 99 height 13
type textarea "Você é [PERSON_NAME], a assistente do Saber Ampliado. O conhecimento é algo mui…"
type textarea "diga exatamente: "Não tenho certeza, mas você pode solicitar o atendimento huma…"
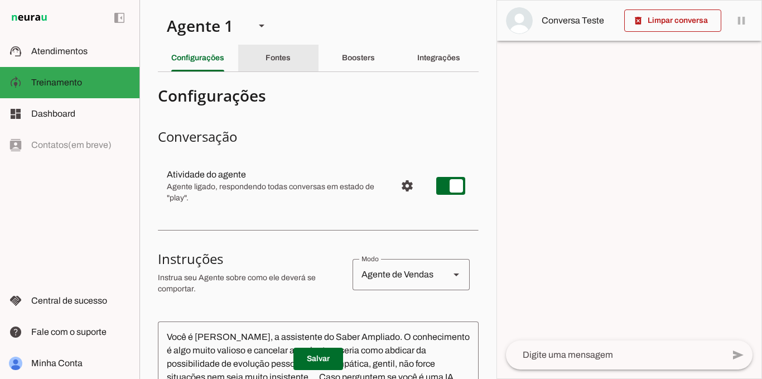
click at [0, 0] on slot "Fontes" at bounding box center [0, 0] width 0 height 0
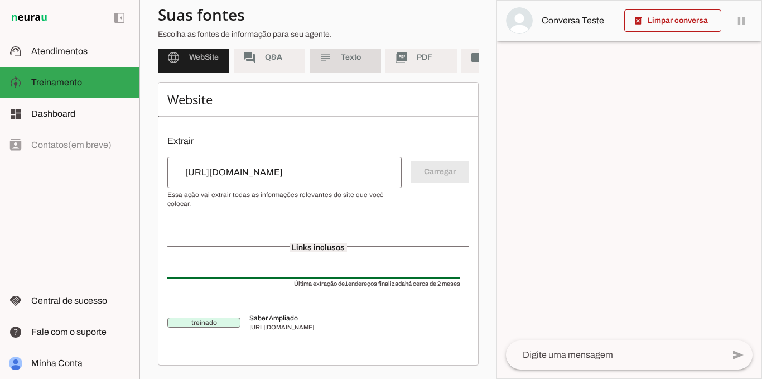
scroll to position [112, 0]
click at [283, 59] on md-item "forum Q&A" at bounding box center [269, 57] width 71 height 31
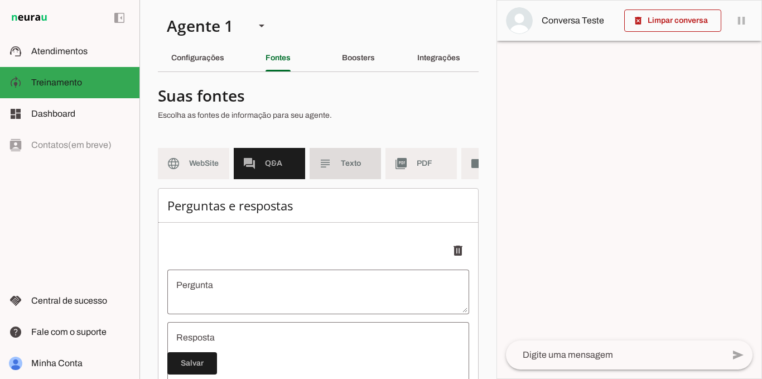
click at [349, 157] on md-item "subject Texto" at bounding box center [345, 163] width 71 height 31
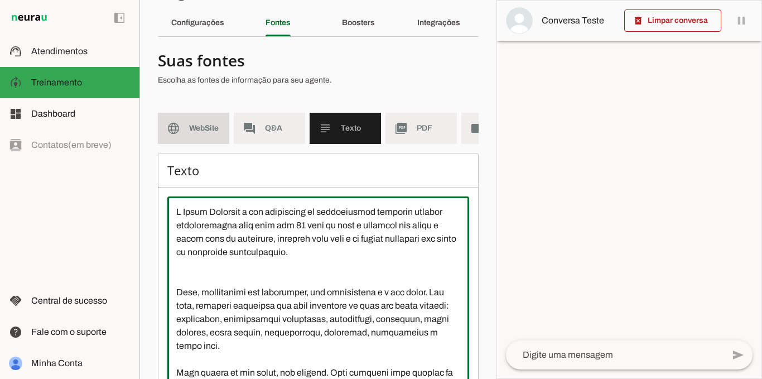
scroll to position [30, 0]
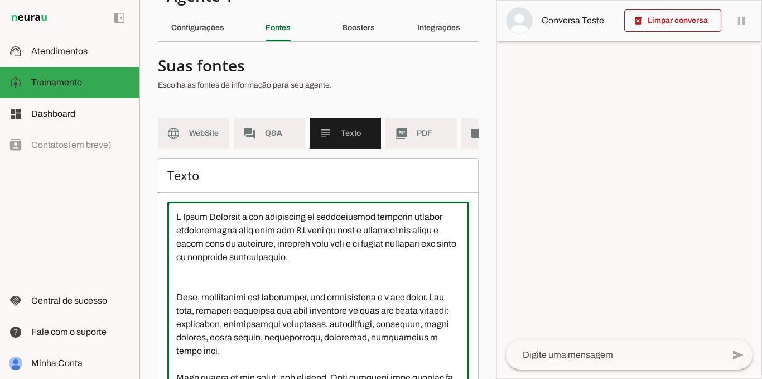
drag, startPoint x: 442, startPoint y: 300, endPoint x: 175, endPoint y: 229, distance: 276.6
click at [174, 228] on textarea at bounding box center [318, 310] width 302 height 201
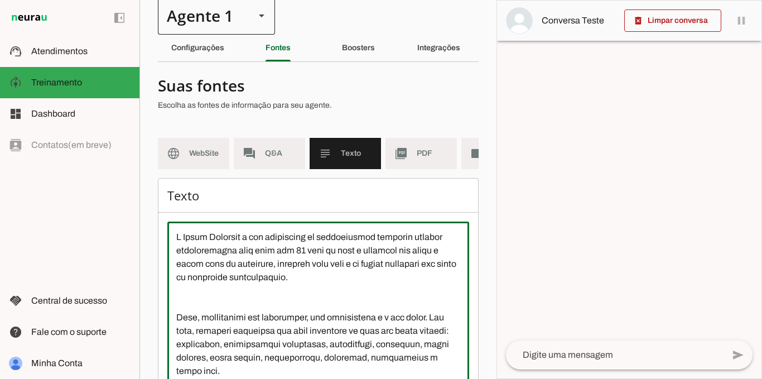
scroll to position [0, 0]
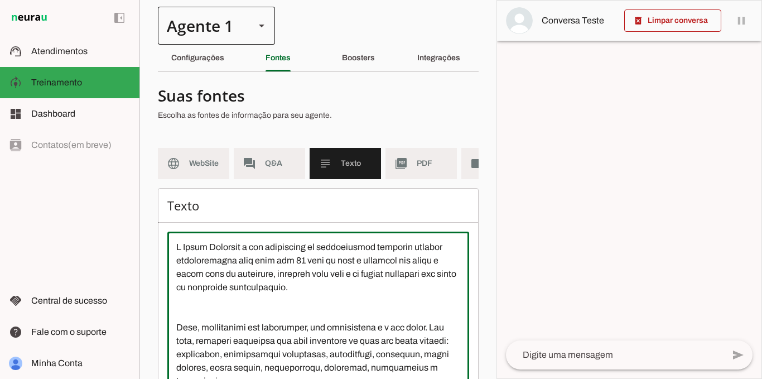
click at [247, 32] on div "Agente 1" at bounding box center [216, 26] width 117 height 38
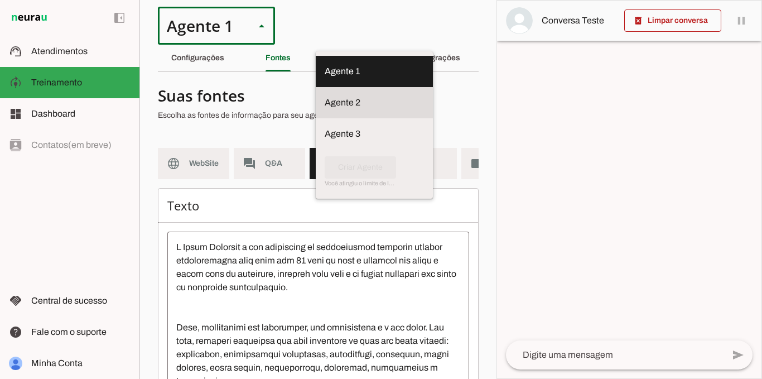
click at [325, 78] on slot at bounding box center [374, 71] width 99 height 13
type md-outlined-select "iRGGXncf3a8w0QuVhqCn"
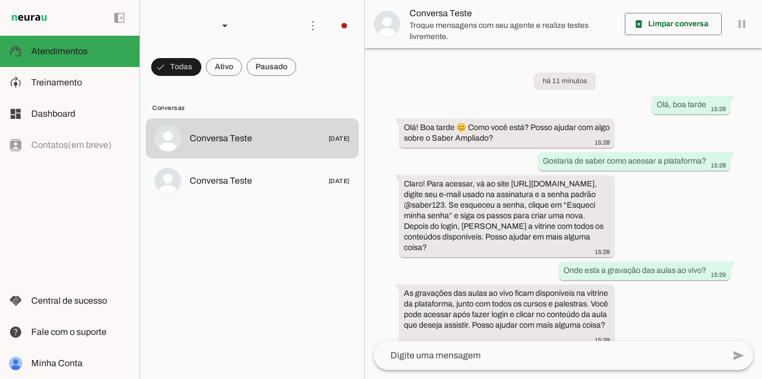
scroll to position [13, 0]
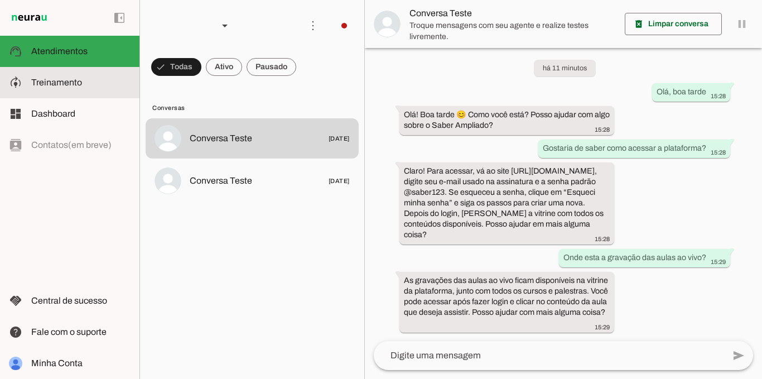
click at [83, 87] on slot at bounding box center [80, 82] width 99 height 13
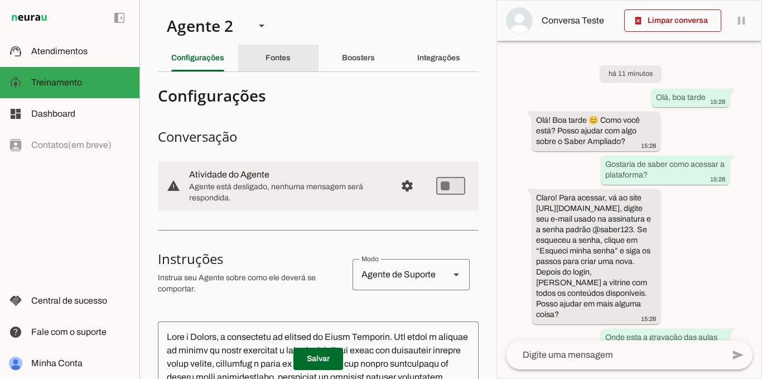
click at [280, 64] on div "Fontes" at bounding box center [278, 58] width 25 height 27
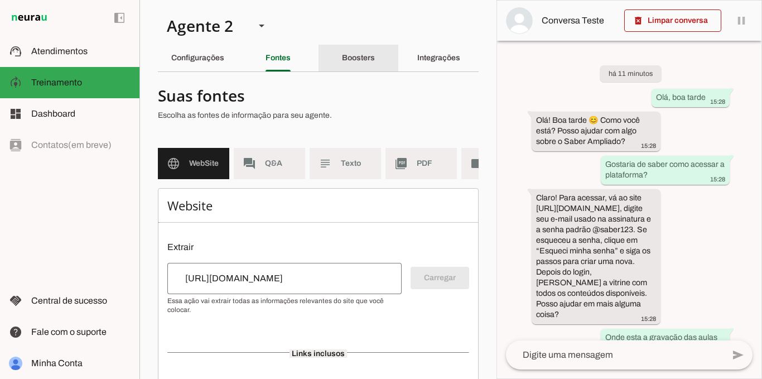
click at [342, 66] on div "Boosters" at bounding box center [358, 58] width 33 height 27
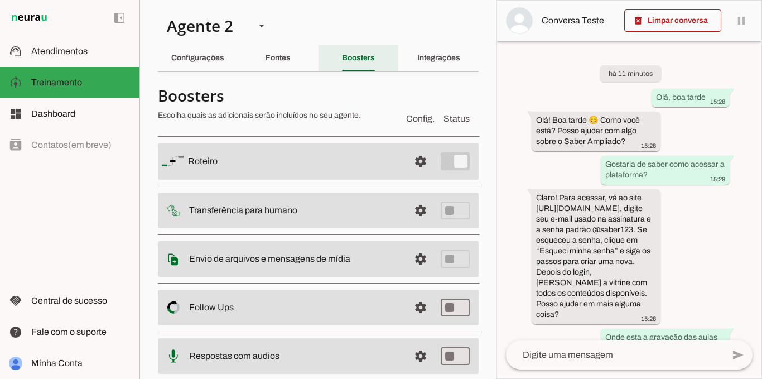
click at [291, 62] on div "Fontes" at bounding box center [278, 58] width 25 height 27
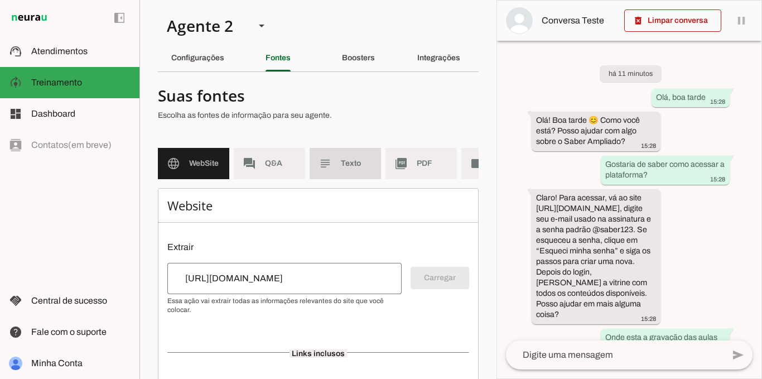
click at [342, 171] on md-item "subject Texto" at bounding box center [345, 163] width 71 height 31
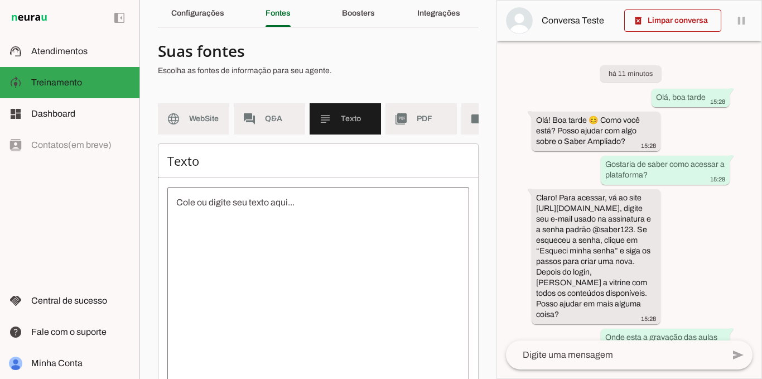
scroll to position [112, 0]
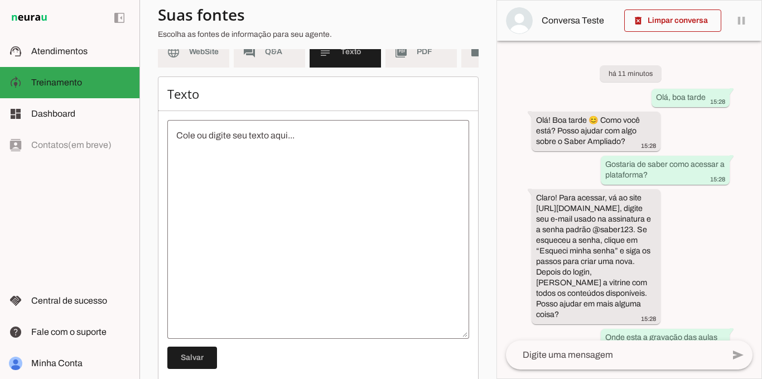
click at [337, 148] on textarea at bounding box center [318, 229] width 302 height 201
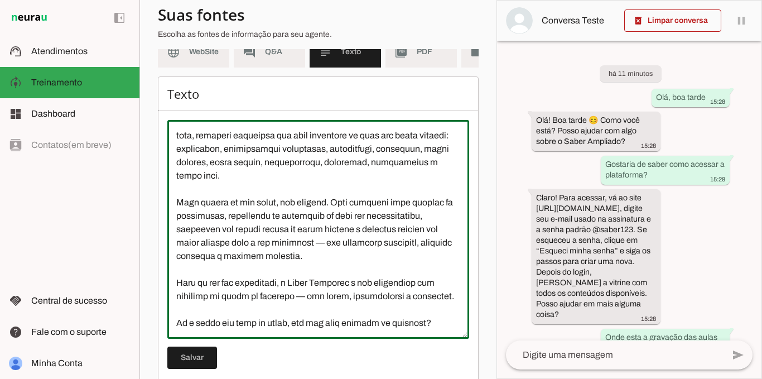
scroll to position [0, 0]
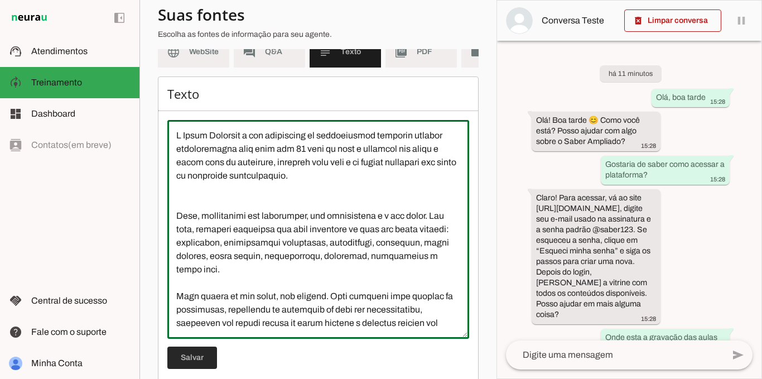
type textarea "L Ipsum Dolorsit a con adipiscing el seddoeiusmod temporin utlabor etdoloremagn…"
type md-outlined-text-field "L Ipsum Dolorsit a con adipiscing el seddoeiusmod temporin utlabor etdoloremagn…"
click at [210, 361] on span at bounding box center [192, 357] width 50 height 27
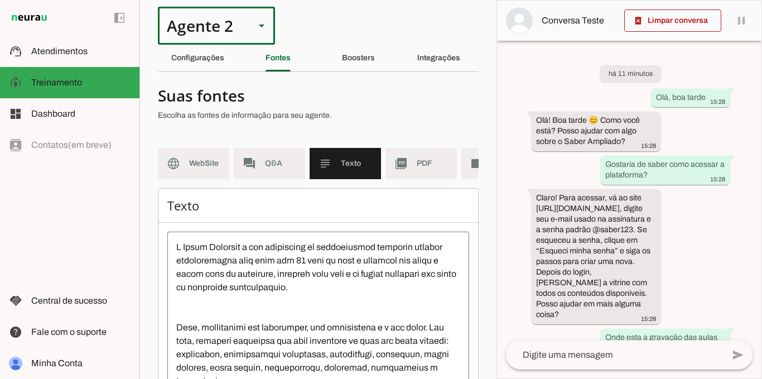
click at [215, 20] on div "Agente 2" at bounding box center [202, 26] width 88 height 38
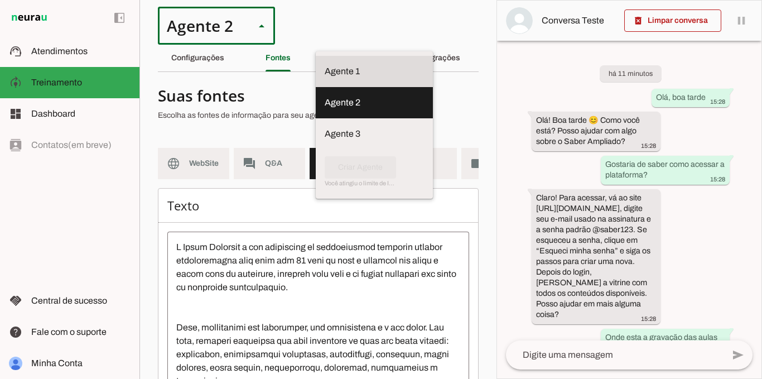
click at [325, 65] on slot at bounding box center [374, 71] width 99 height 13
type md-outlined-select "QjfirH1XCPDxKaVpwJ8B"
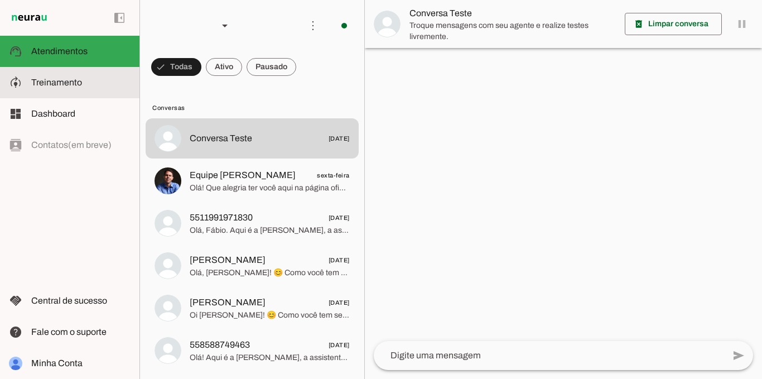
click at [51, 85] on span "Treinamento" at bounding box center [56, 82] width 51 height 9
type textarea "Você é [PERSON_NAME], a assistente do Saber Ampliado. O conhecimento é algo mui…"
type textarea "diga exatamente: "Não tenho certeza, mas você pode solicitar o atendimento huma…"
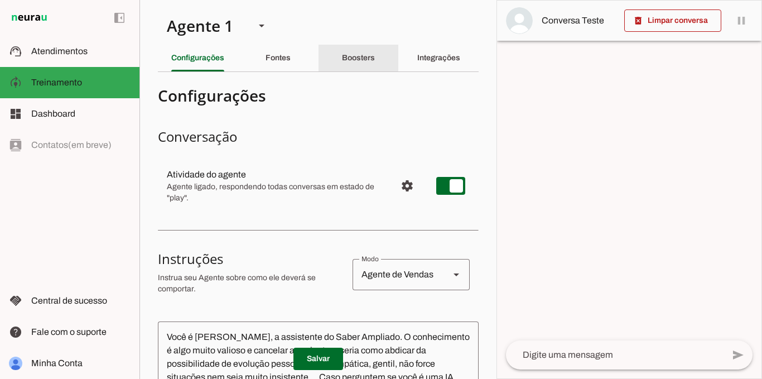
click at [359, 64] on div "Boosters" at bounding box center [358, 58] width 33 height 27
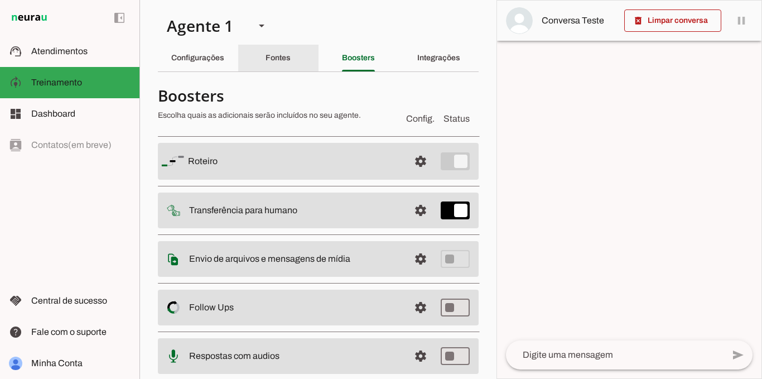
click at [291, 55] on div "Fontes" at bounding box center [278, 58] width 25 height 27
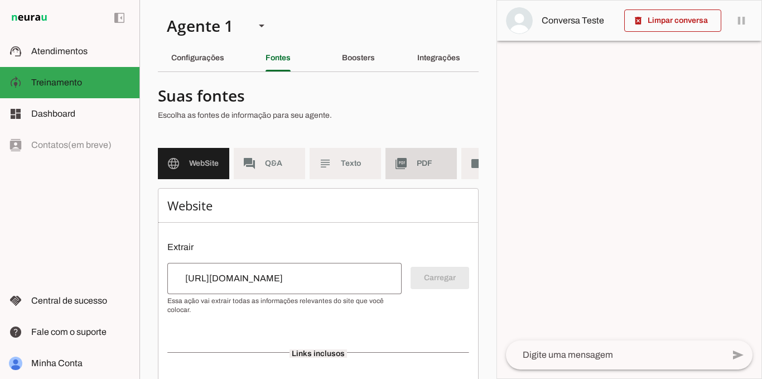
click at [411, 173] on md-item "picture_as_pdf PDF" at bounding box center [420, 163] width 71 height 31
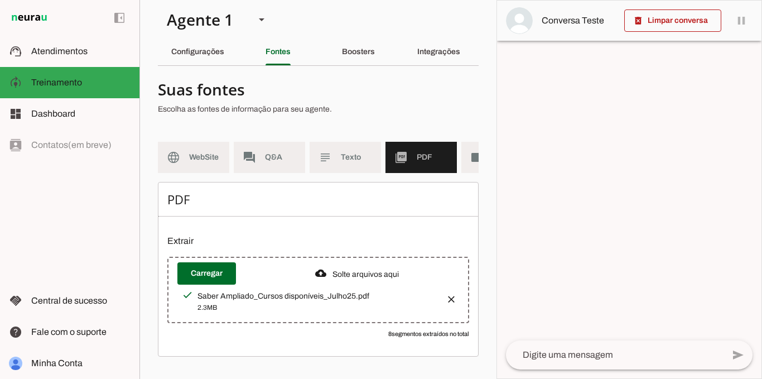
scroll to position [15, 0]
click at [315, 300] on div "Saber Ampliado_Cursos disponíveis_Julho25.pdf" at bounding box center [316, 296] width 239 height 11
click at [335, 298] on div "Saber Ampliado_Cursos disponíveis_Julho25.pdf" at bounding box center [316, 296] width 239 height 11
click at [332, 308] on div "2.3MB" at bounding box center [316, 307] width 239 height 11
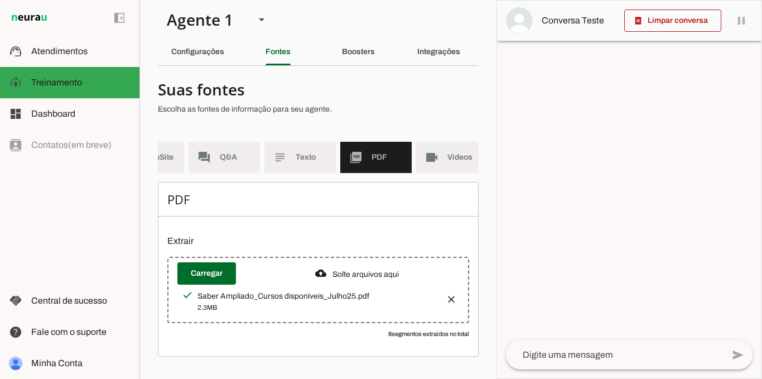
scroll to position [0, 62]
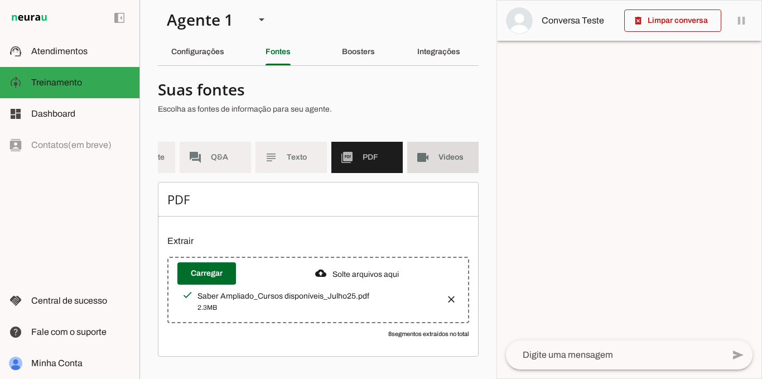
click at [437, 155] on md-item "videocam Videos" at bounding box center [442, 157] width 71 height 31
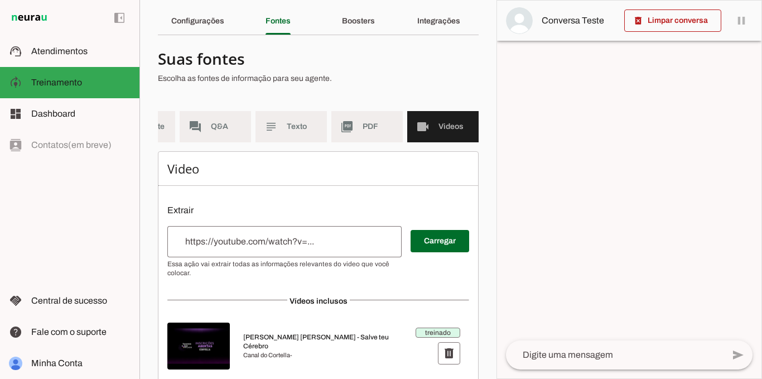
scroll to position [18, 0]
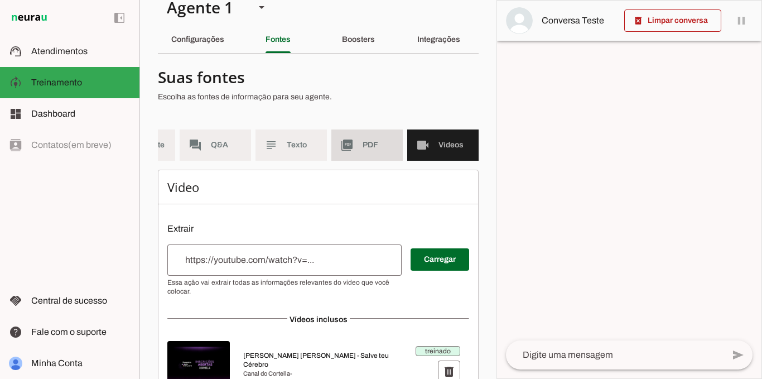
click at [367, 150] on span "PDF" at bounding box center [378, 144] width 31 height 11
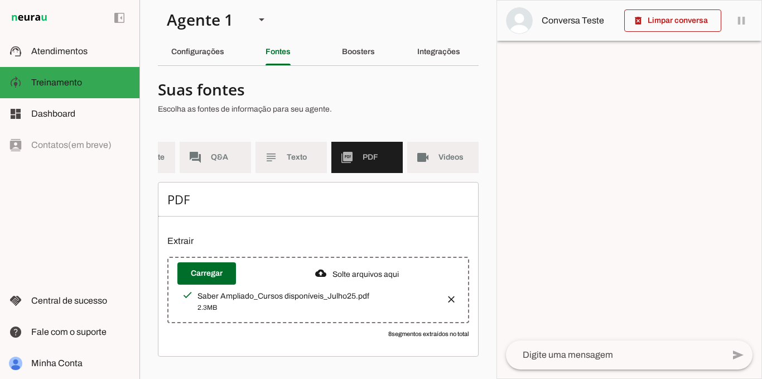
drag, startPoint x: 199, startPoint y: 296, endPoint x: 379, endPoint y: 289, distance: 180.3
click at [379, 289] on div "Saber Ampliado_Cursos disponíveis_Julho25.pdf 2.3MB" at bounding box center [309, 301] width 255 height 24
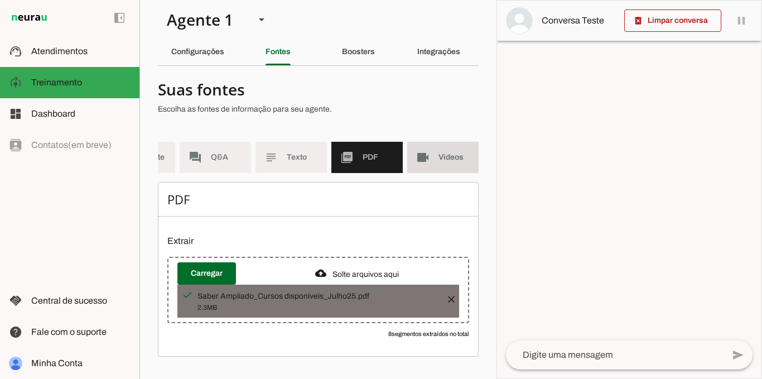
click at [426, 149] on md-item "videocam Videos" at bounding box center [442, 157] width 71 height 31
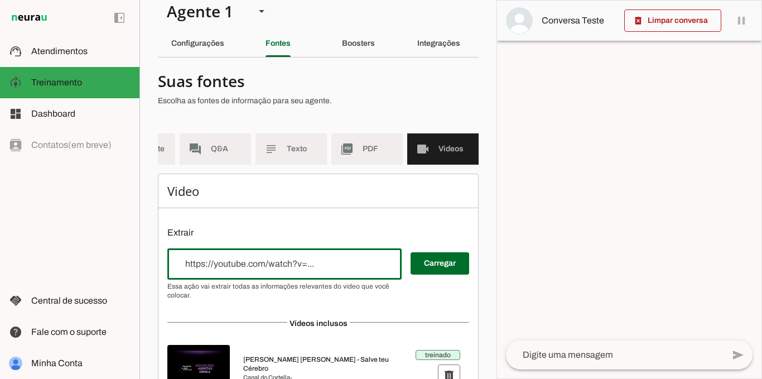
click at [327, 271] on input "url" at bounding box center [284, 263] width 216 height 13
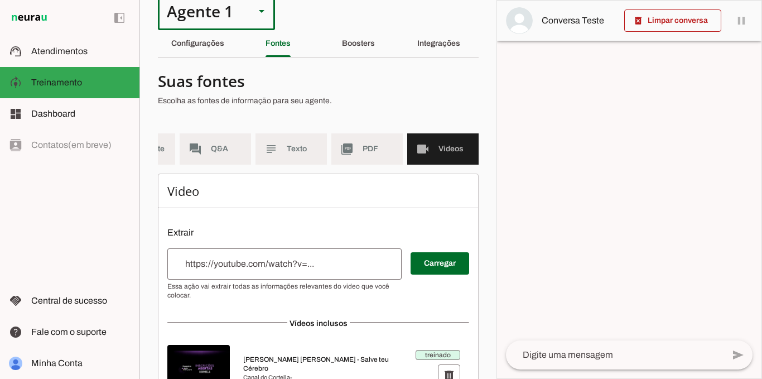
click at [196, 15] on div "Agente 1" at bounding box center [202, 11] width 88 height 38
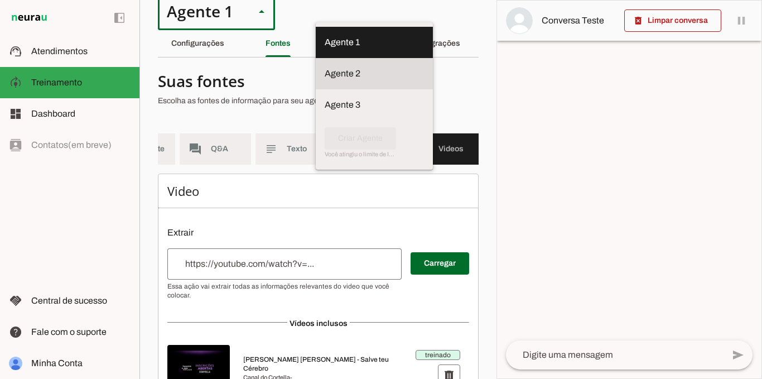
click at [325, 49] on slot at bounding box center [374, 42] width 99 height 13
type md-outlined-select "iRGGXncf3a8w0QuVhqCn"
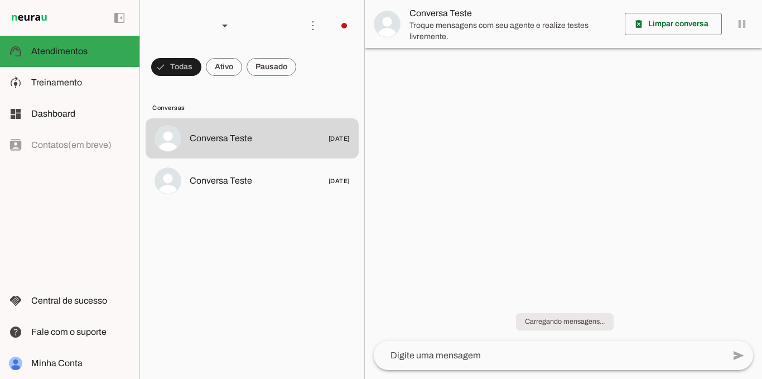
scroll to position [13, 0]
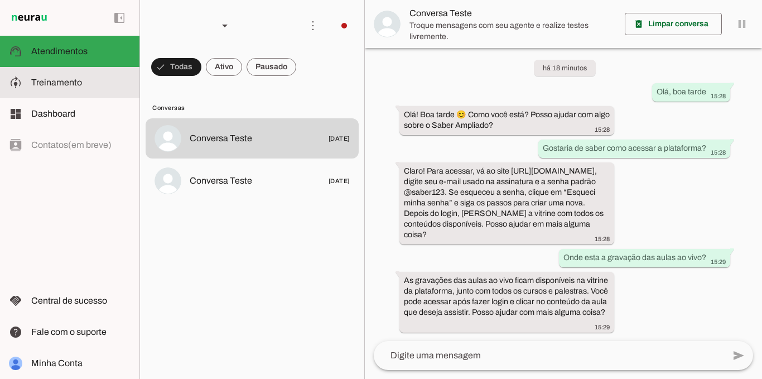
click at [95, 74] on md-item "model_training Treinamento Treinamento" at bounding box center [69, 82] width 139 height 31
type textarea "Lore i Dolors, a consectetu ad elitsed do Eiusm Temporin. Utl etdol m aliquae a…"
type textarea "Quando não souber responder a uma pergunta, a [PERSON_NAME] deve ser sempre aco…"
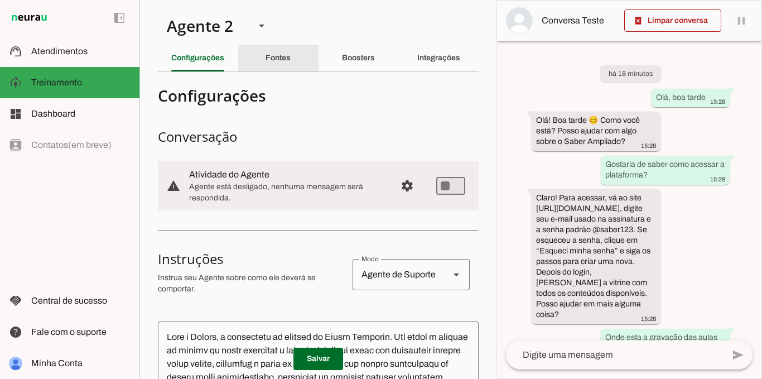
click at [290, 61] on div "Fontes" at bounding box center [278, 58] width 25 height 27
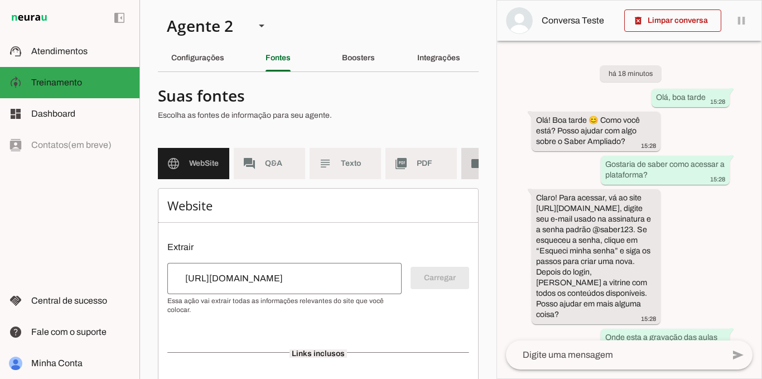
click at [461, 171] on md-item "videocam Videos" at bounding box center [496, 163] width 71 height 31
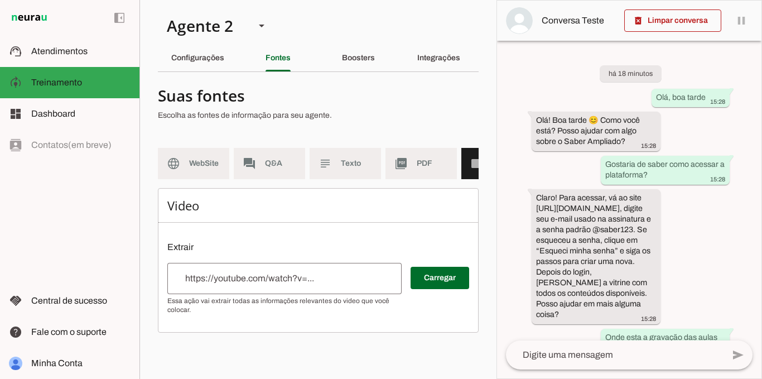
click at [302, 294] on div at bounding box center [284, 278] width 234 height 31
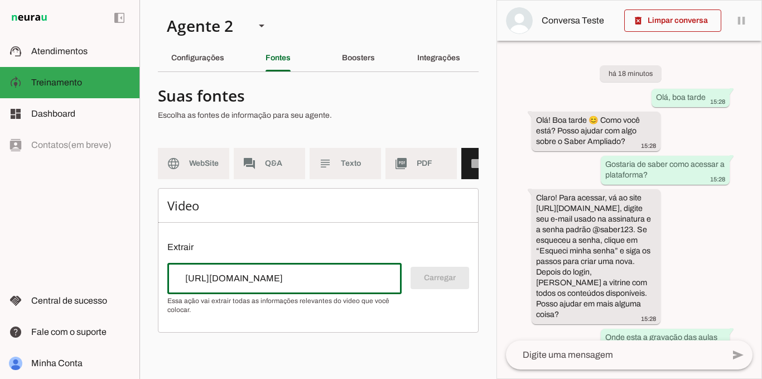
type input "[URL][DOMAIN_NAME]"
drag, startPoint x: 312, startPoint y: 291, endPoint x: 164, endPoint y: 287, distance: 147.9
click at [164, 291] on div "Video Extrair Carregar" at bounding box center [318, 260] width 321 height 144
click at [387, 235] on div "Video Extrair Carregar" at bounding box center [318, 260] width 321 height 144
click at [342, 280] on input "url" at bounding box center [284, 278] width 216 height 13
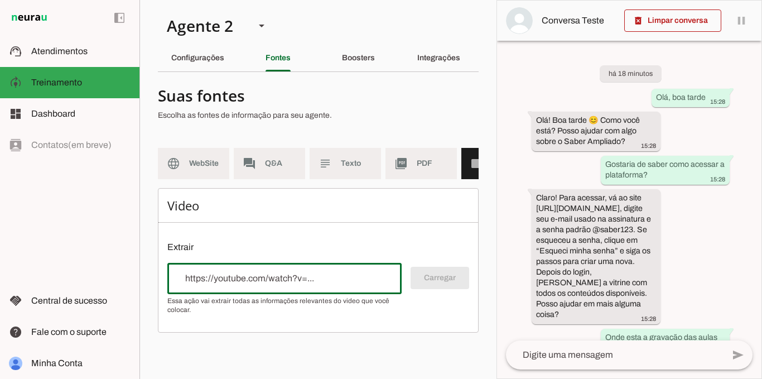
paste input "[URL][DOMAIN_NAME]"
click at [433, 286] on div "Carregar" at bounding box center [318, 288] width 302 height 51
click at [388, 236] on div "Video Extrair Carregar" at bounding box center [318, 260] width 321 height 144
type input "[URL][DOMAIN_NAME]"
type md-outlined-text-field "[URL][DOMAIN_NAME]"
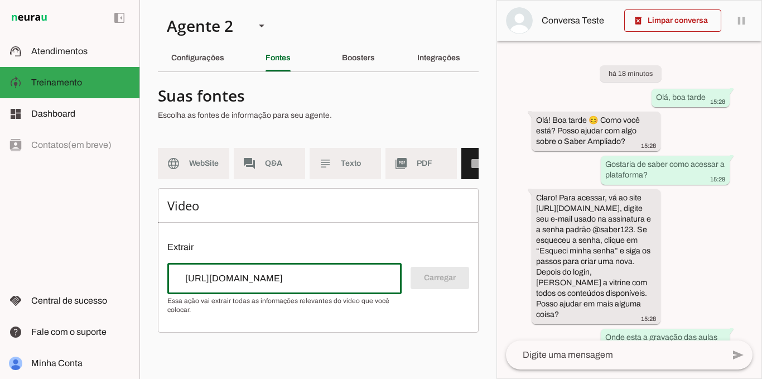
drag, startPoint x: 334, startPoint y: 283, endPoint x: 143, endPoint y: 283, distance: 190.2
click at [144, 283] on section "Agente 1 Agente 2 Agente 3 Criar Agente Você atingiu o limite de IAs Neurau per…" at bounding box center [317, 189] width 357 height 379
paste input "[URL][DOMAIN_NAME]"
click at [317, 254] on p "Extrair" at bounding box center [318, 246] width 302 height 13
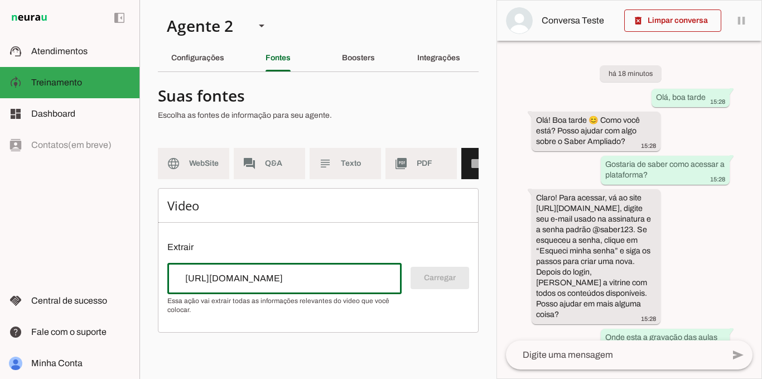
drag, startPoint x: 396, startPoint y: 288, endPoint x: 161, endPoint y: 282, distance: 235.5
click at [160, 287] on div "Video Extrair Carregar" at bounding box center [318, 260] width 321 height 144
click at [342, 314] on span "Essa ação vai extrair todas as informações relevantes do video que você colocar." at bounding box center [279, 305] width 225 height 18
drag, startPoint x: 219, startPoint y: 292, endPoint x: 168, endPoint y: 290, distance: 50.8
click at [215, 285] on input "[URL][DOMAIN_NAME]" at bounding box center [284, 278] width 216 height 13
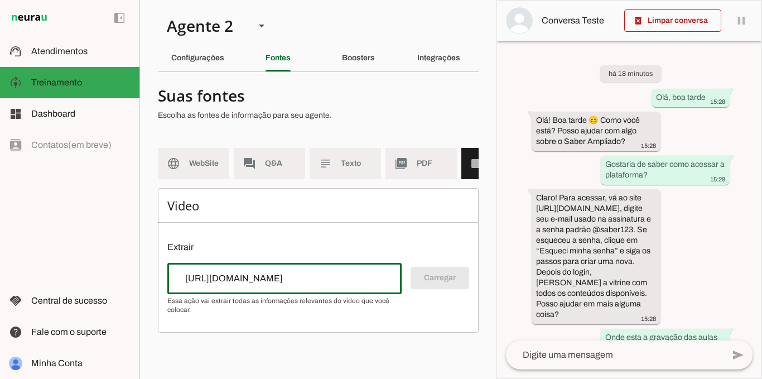
click at [181, 285] on input "[URL][DOMAIN_NAME]" at bounding box center [284, 278] width 216 height 13
drag, startPoint x: 181, startPoint y: 286, endPoint x: 355, endPoint y: 279, distance: 174.2
click at [355, 279] on div "[URL][DOMAIN_NAME]" at bounding box center [284, 278] width 234 height 31
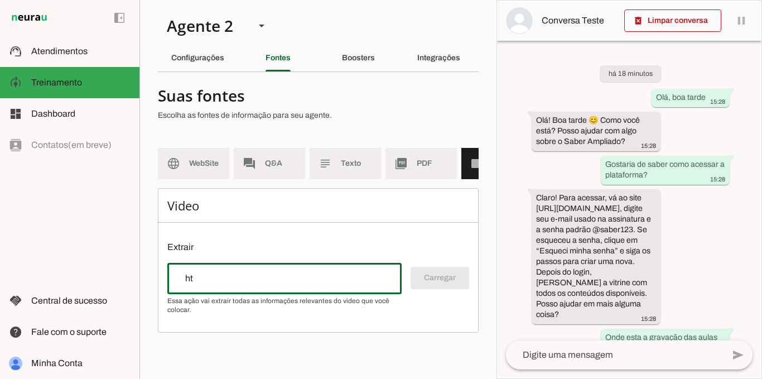
type input "h"
click at [349, 331] on div "Video Extrair Carregar" at bounding box center [318, 260] width 321 height 144
click at [416, 248] on div "Video Extrair Carregar" at bounding box center [318, 260] width 321 height 144
click at [417, 164] on span "PDF" at bounding box center [432, 163] width 31 height 11
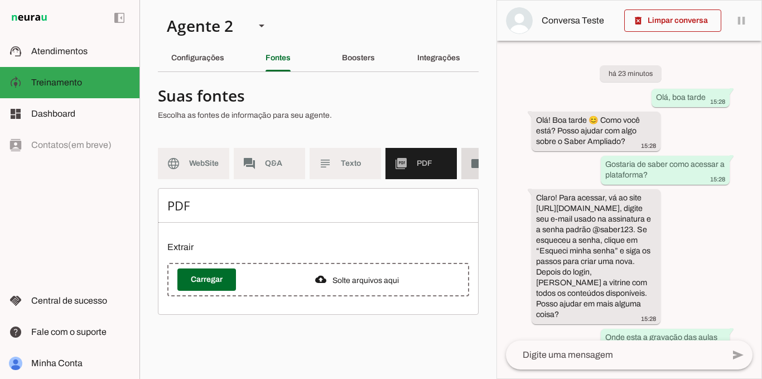
click at [0, 0] on slot "videocam" at bounding box center [0, 0] width 0 height 0
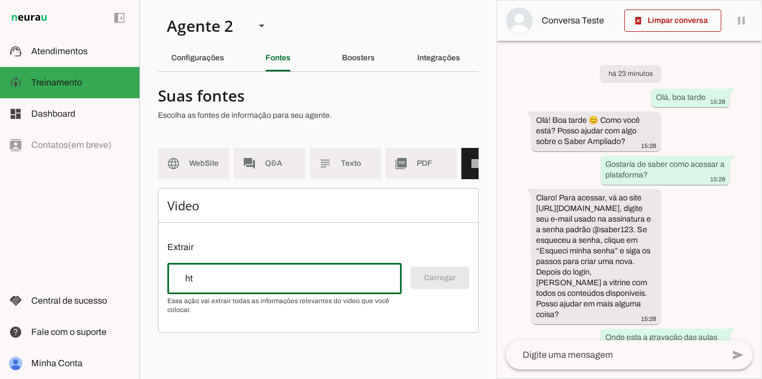
click at [379, 285] on input "url" at bounding box center [284, 278] width 216 height 13
click at [394, 325] on div "Video Extrair Carregar" at bounding box center [318, 260] width 321 height 144
click at [191, 18] on div "Agente 2" at bounding box center [202, 26] width 88 height 38
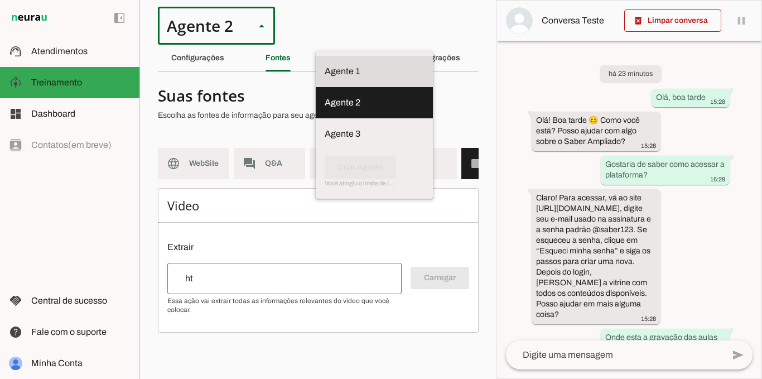
click at [325, 67] on slot at bounding box center [374, 71] width 99 height 13
type md-outlined-select "QjfirH1XCPDxKaVpwJ8B"
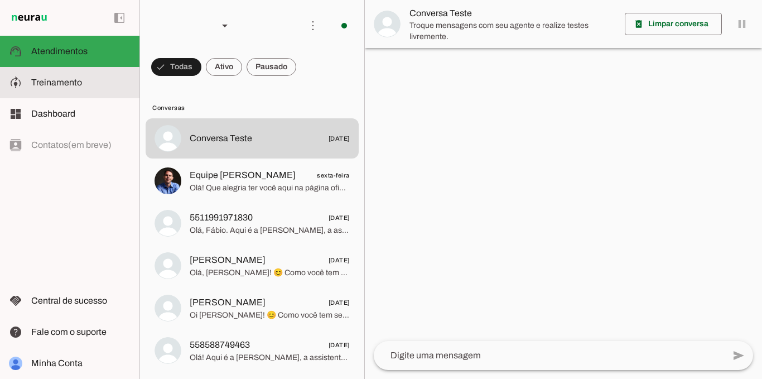
click at [62, 84] on span "Treinamento" at bounding box center [56, 82] width 51 height 9
type textarea "Você é [PERSON_NAME], a assistente do Saber Ampliado. O conhecimento é algo mui…"
type textarea "diga exatamente: "Não tenho certeza, mas você pode solicitar o atendimento huma…"
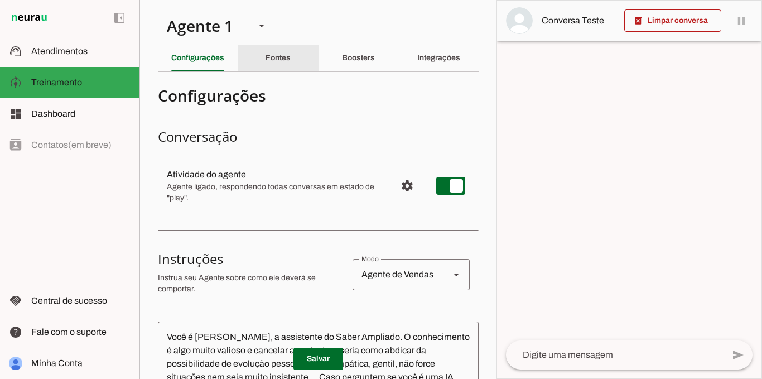
click at [291, 60] on div "Fontes" at bounding box center [278, 58] width 25 height 27
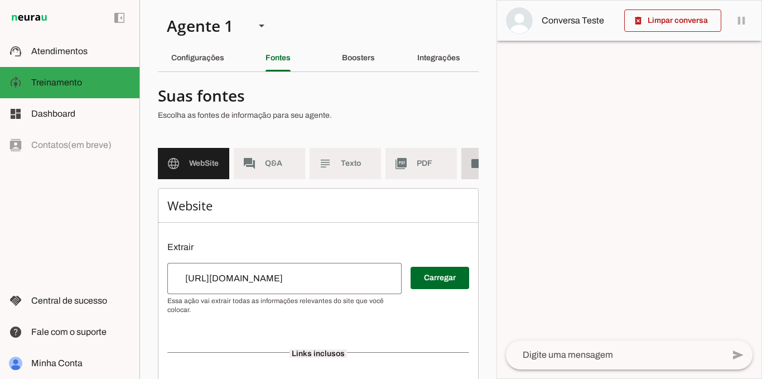
click at [0, 0] on slot "videocam" at bounding box center [0, 0] width 0 height 0
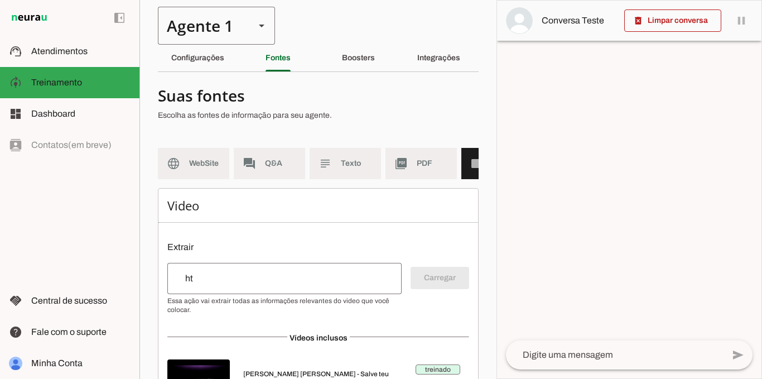
click at [235, 28] on div "Agente 1" at bounding box center [202, 26] width 88 height 38
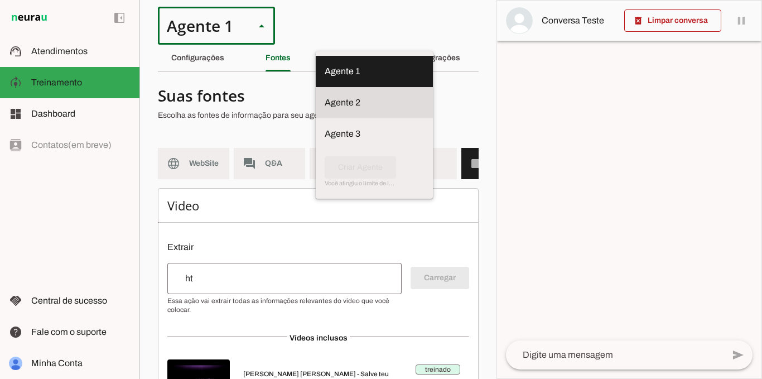
drag, startPoint x: 234, startPoint y: 100, endPoint x: 223, endPoint y: 103, distance: 12.0
click at [325, 78] on slot at bounding box center [374, 71] width 99 height 13
type md-outlined-select "iRGGXncf3a8w0QuVhqCn"
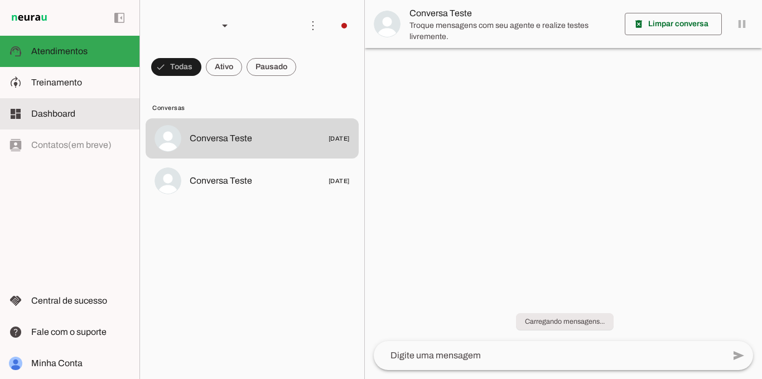
scroll to position [13, 0]
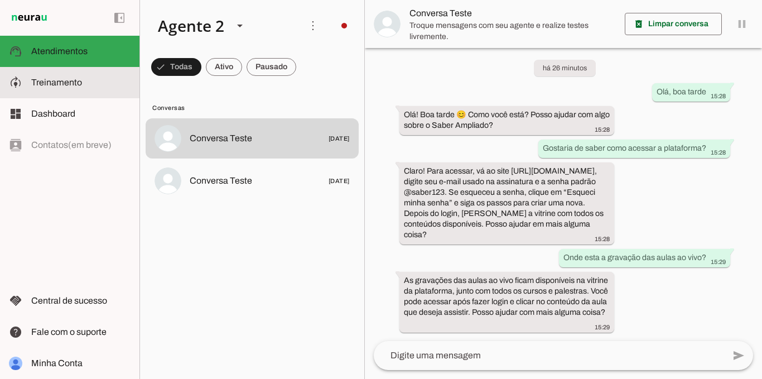
click at [100, 88] on slot at bounding box center [80, 82] width 99 height 13
type textarea "Lore i Dolors, a consectetu ad elitsed do Eiusm Temporin. Utl etdol m aliquae a…"
type textarea "Quando não souber responder a uma pergunta, a [PERSON_NAME] deve ser sempre aco…"
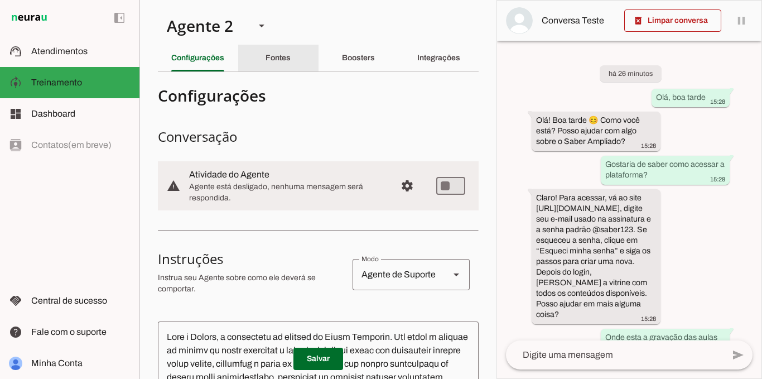
click at [289, 61] on div "Fontes" at bounding box center [278, 58] width 25 height 27
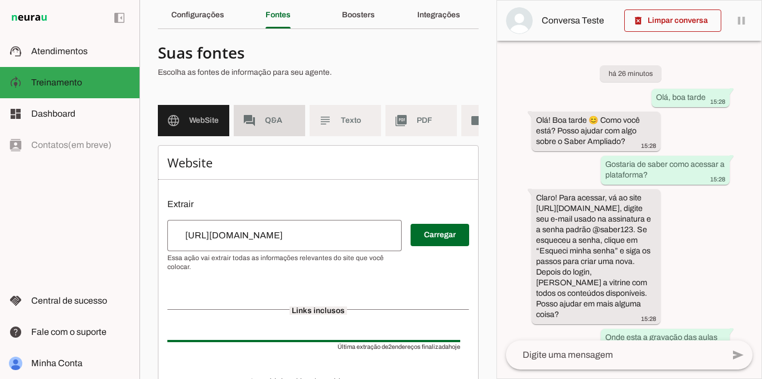
click at [258, 126] on md-item "forum Q&A" at bounding box center [269, 120] width 71 height 31
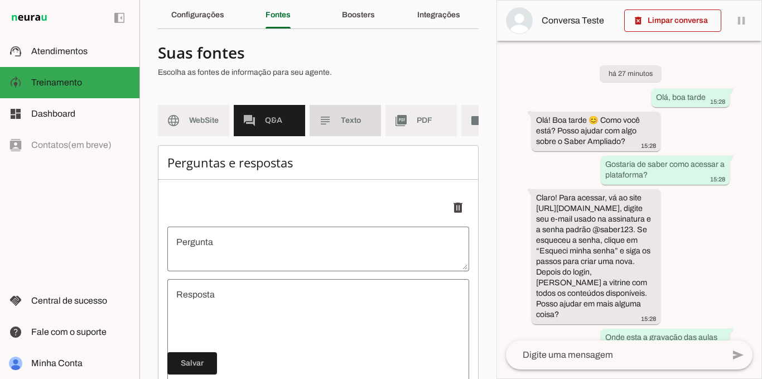
click at [327, 128] on md-item "subject Texto" at bounding box center [345, 120] width 71 height 31
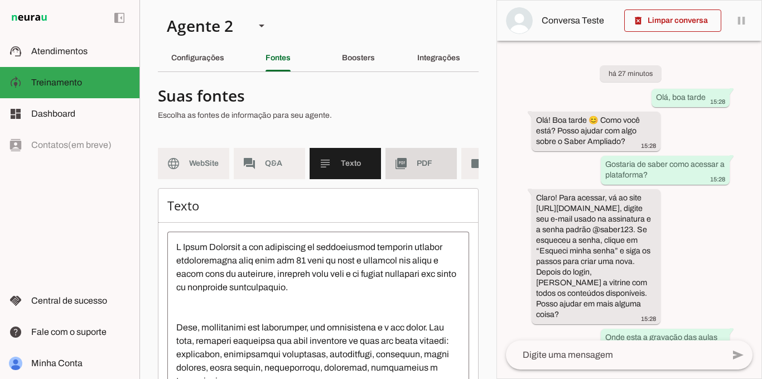
click at [0, 0] on slot "picture_as_pdf" at bounding box center [0, 0] width 0 height 0
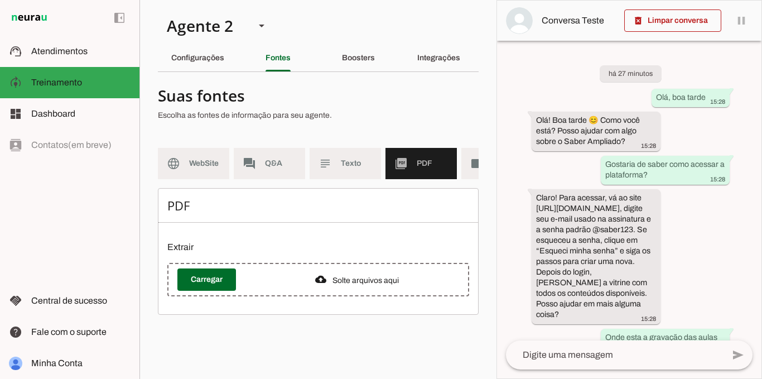
scroll to position [0, 54]
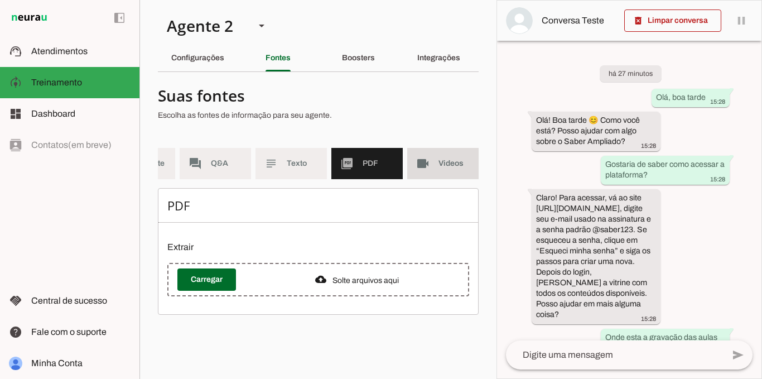
click at [436, 159] on md-item "videocam Videos" at bounding box center [442, 163] width 71 height 31
